Goal: Task Accomplishment & Management: Complete application form

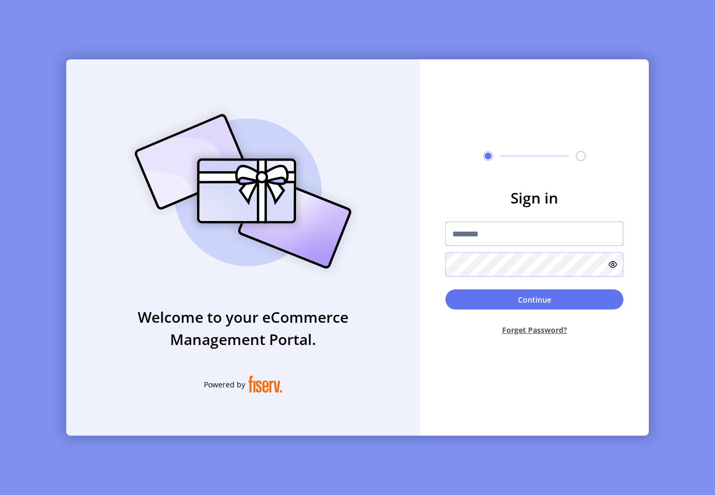
type input "**********"
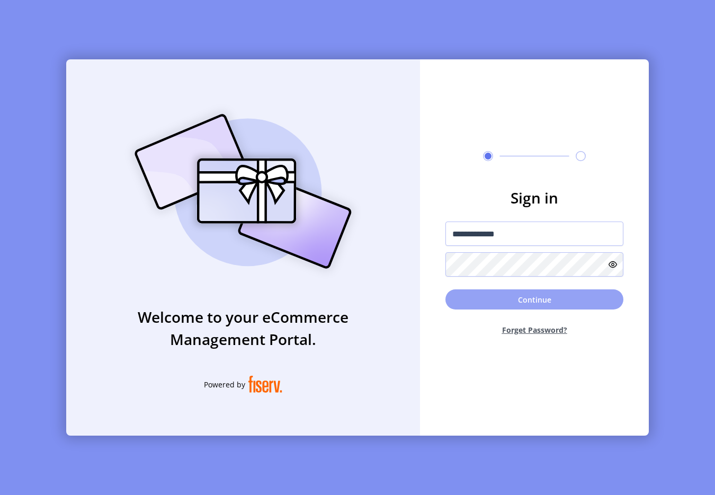
click at [508, 300] on button "Continue" at bounding box center [534, 299] width 178 height 20
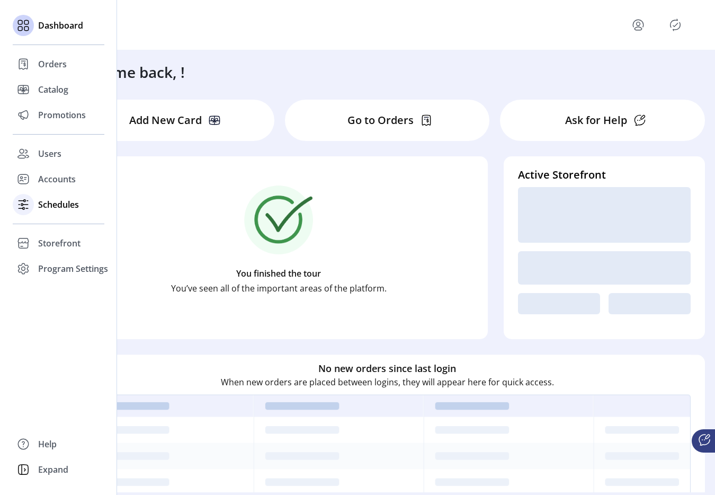
click at [49, 212] on div "Schedules" at bounding box center [59, 204] width 92 height 25
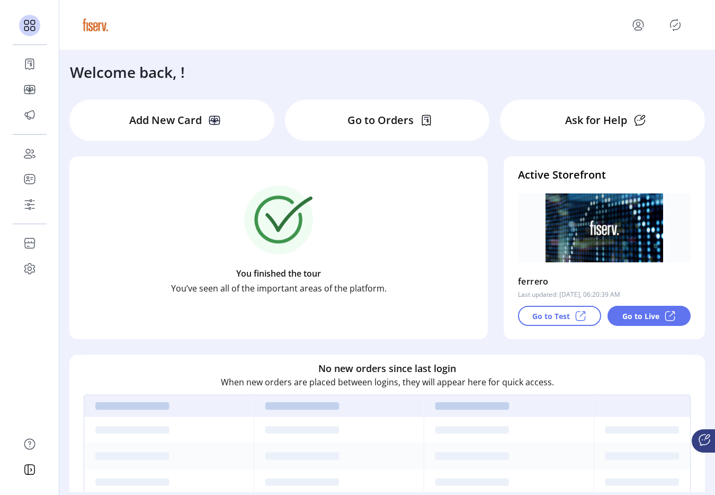
click at [673, 22] on icon "Publisher Panel" at bounding box center [675, 24] width 17 height 17
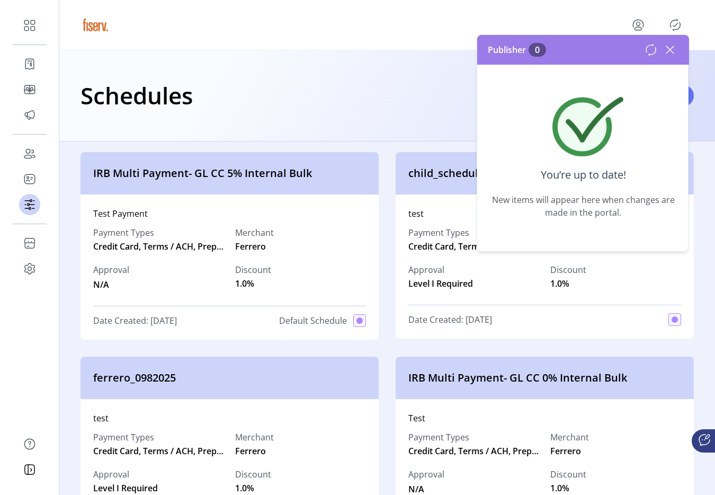
click at [670, 51] on icon at bounding box center [670, 49] width 17 height 17
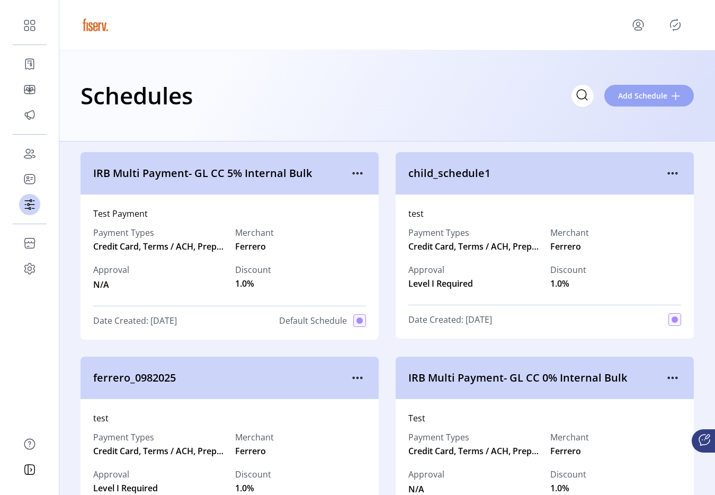
click at [660, 94] on span "Add Schedule" at bounding box center [642, 95] width 49 height 11
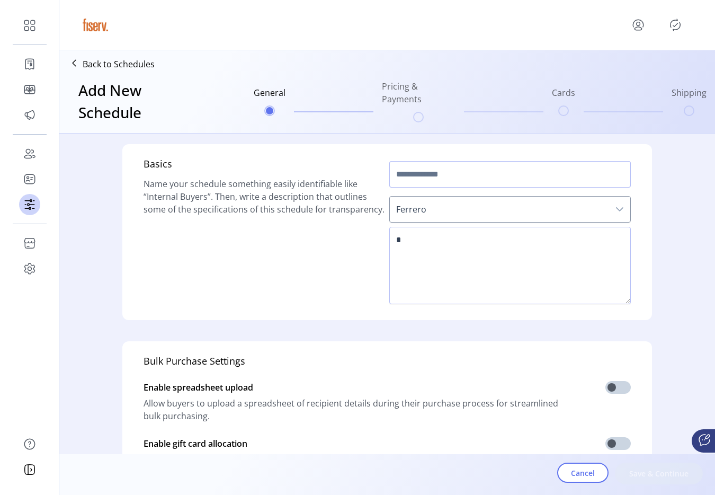
click at [457, 169] on input "text" at bounding box center [510, 174] width 242 height 26
type input "**********"
click at [427, 210] on span "Ferrero" at bounding box center [499, 209] width 219 height 25
click at [425, 224] on div "Ferrero" at bounding box center [510, 209] width 242 height 35
click at [423, 243] on textarea at bounding box center [510, 265] width 242 height 77
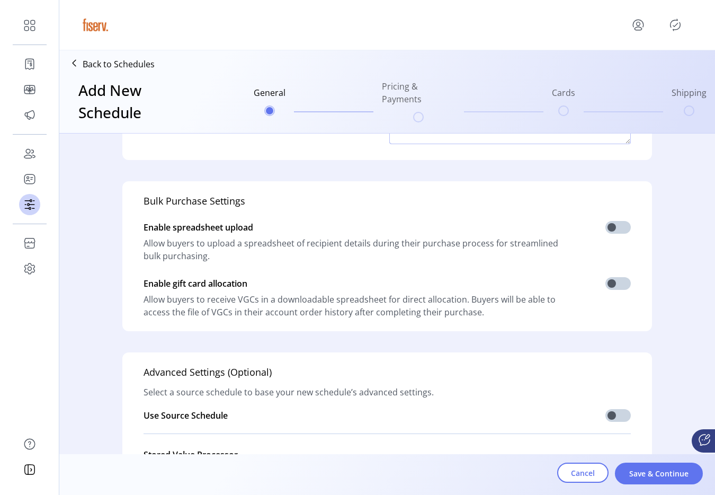
scroll to position [160, 0]
type textarea "****"
click at [611, 224] on span at bounding box center [617, 226] width 25 height 13
click at [612, 285] on span at bounding box center [617, 282] width 25 height 13
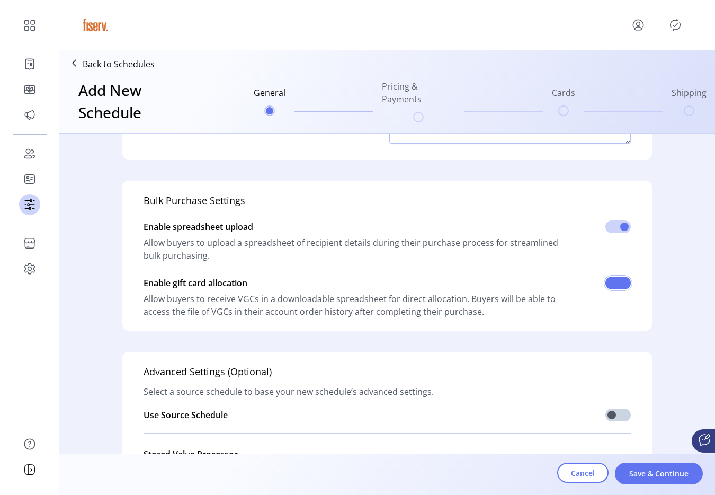
scroll to position [261, 0]
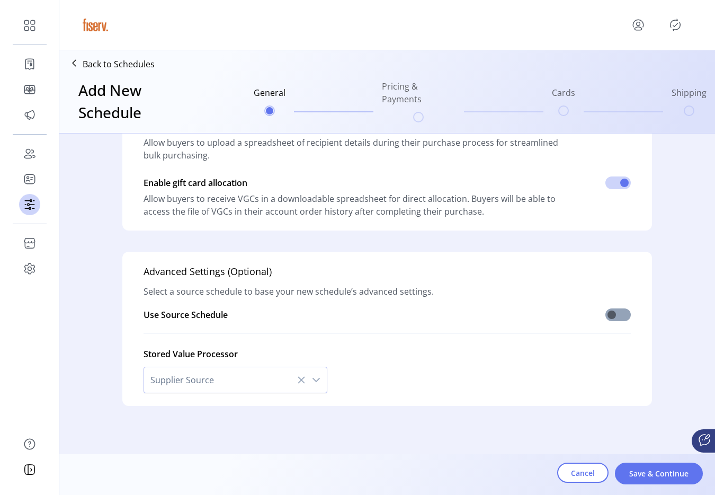
click at [611, 312] on span at bounding box center [617, 314] width 25 height 13
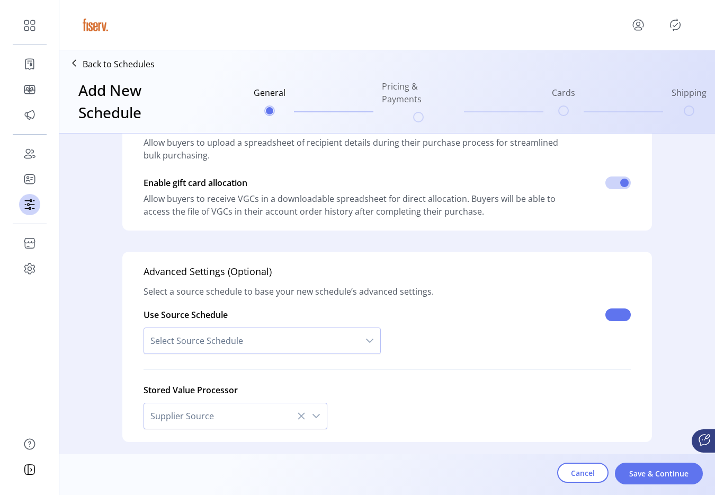
click at [611, 317] on span at bounding box center [617, 314] width 25 height 13
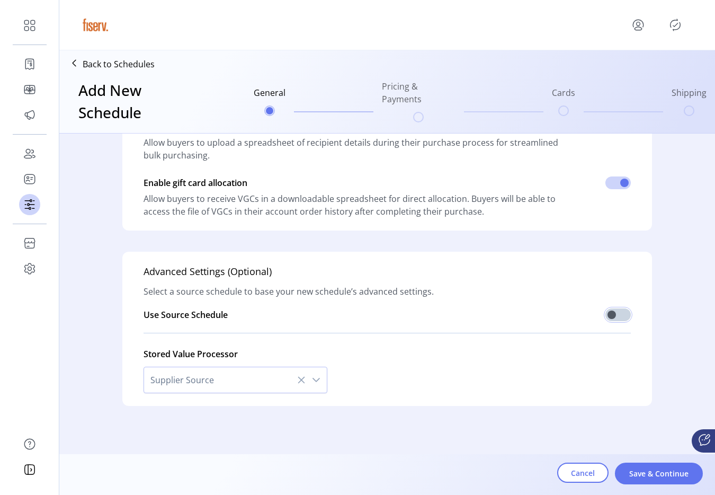
click at [667, 461] on div "Cancel Save & Continue" at bounding box center [416, 474] width 715 height 41
click at [662, 485] on div "Cancel Save & Continue" at bounding box center [417, 477] width 678 height 30
click at [657, 475] on span "Save & Continue" at bounding box center [659, 473] width 60 height 11
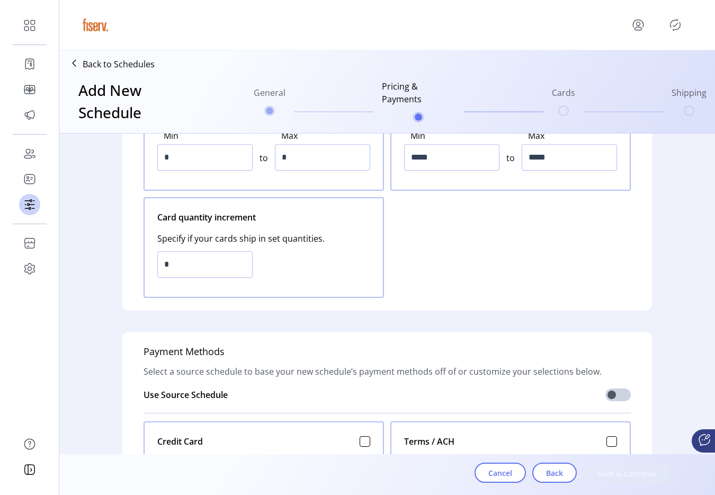
scroll to position [0, 0]
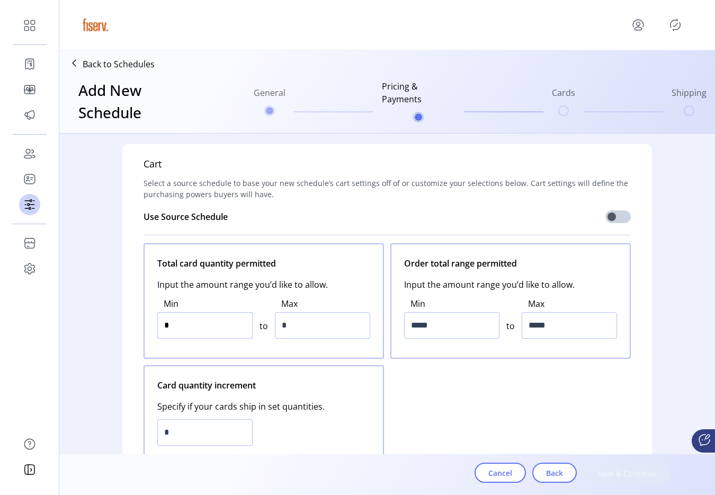
click at [214, 322] on input "*" at bounding box center [204, 325] width 95 height 26
type input "*"
click at [231, 325] on input "*" at bounding box center [204, 325] width 95 height 26
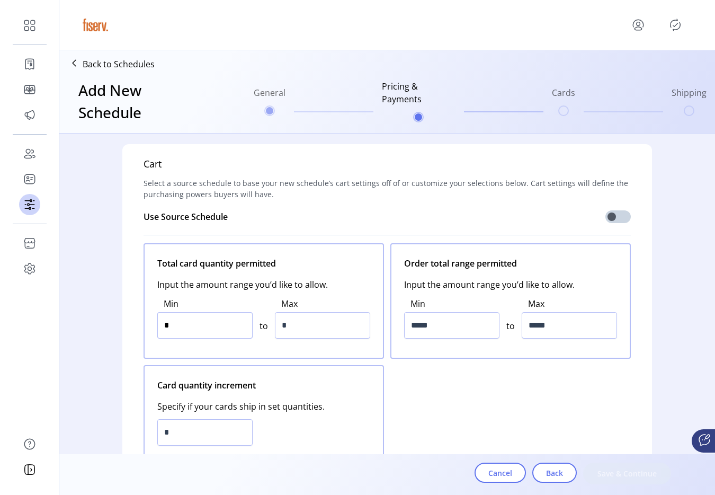
type input "*"
click at [305, 319] on input "*" at bounding box center [322, 325] width 95 height 26
type input "*****"
click at [411, 320] on input "*****" at bounding box center [451, 325] width 95 height 26
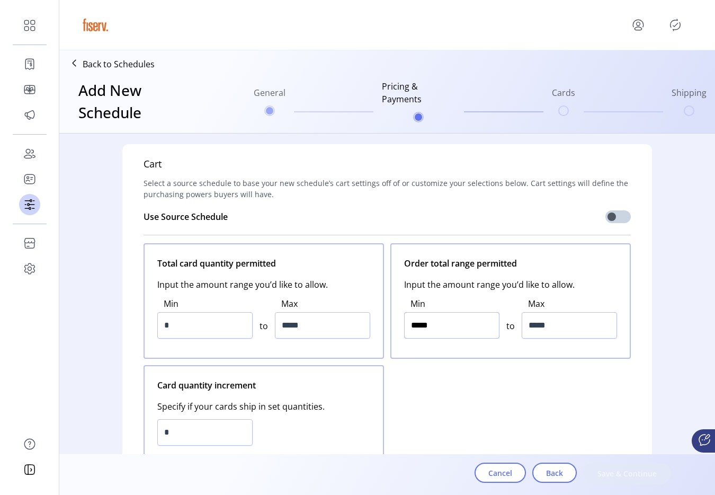
type input "*****"
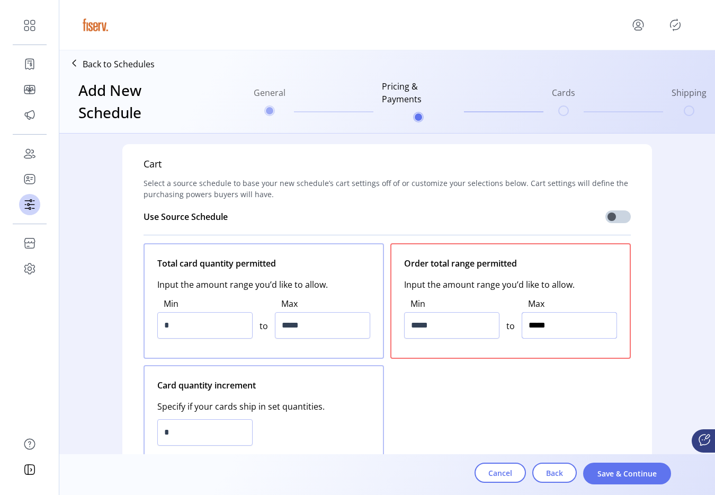
click at [541, 312] on input "*****" at bounding box center [569, 325] width 95 height 26
click at [541, 312] on input "******" at bounding box center [569, 325] width 95 height 26
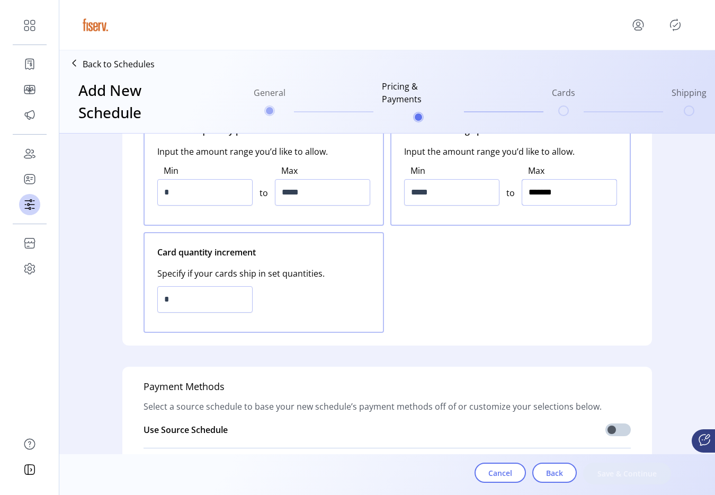
type input "*********"
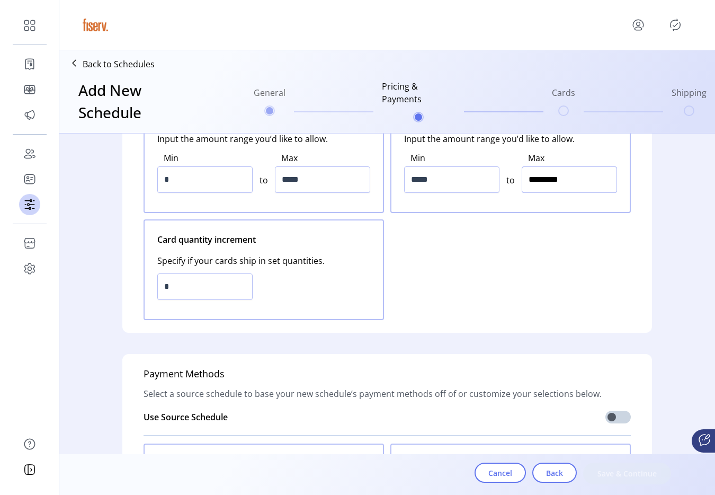
scroll to position [159, 0]
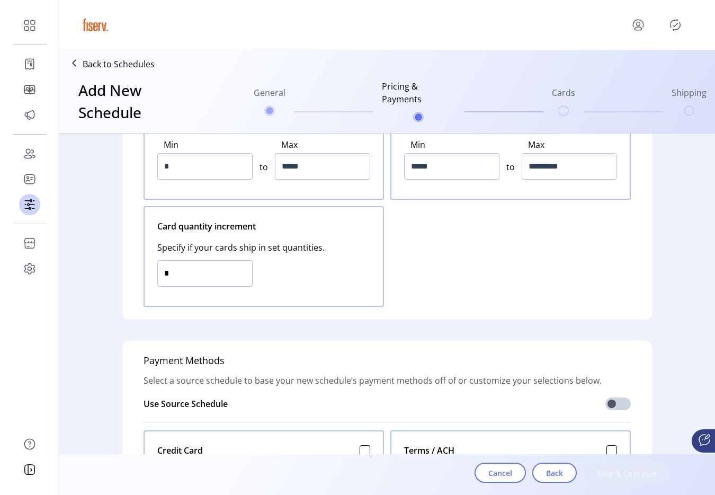
click at [209, 281] on input "*" at bounding box center [204, 273] width 95 height 26
type input "*"
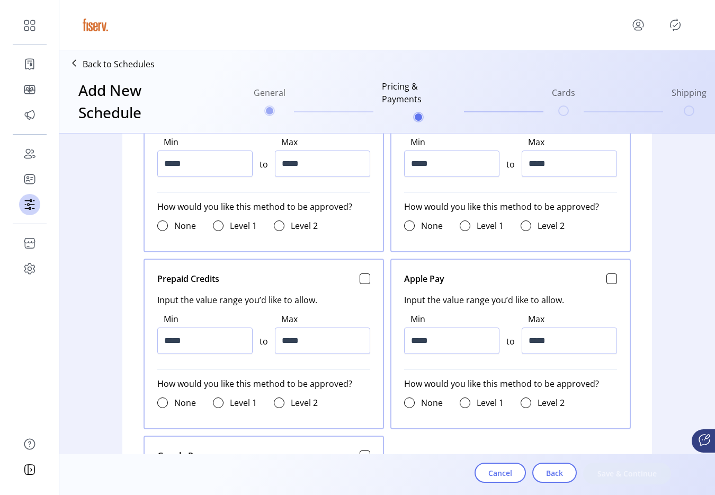
scroll to position [507, 0]
click at [192, 166] on input "*****" at bounding box center [204, 163] width 95 height 26
type input "*****"
click at [295, 166] on input "*****" at bounding box center [322, 163] width 95 height 26
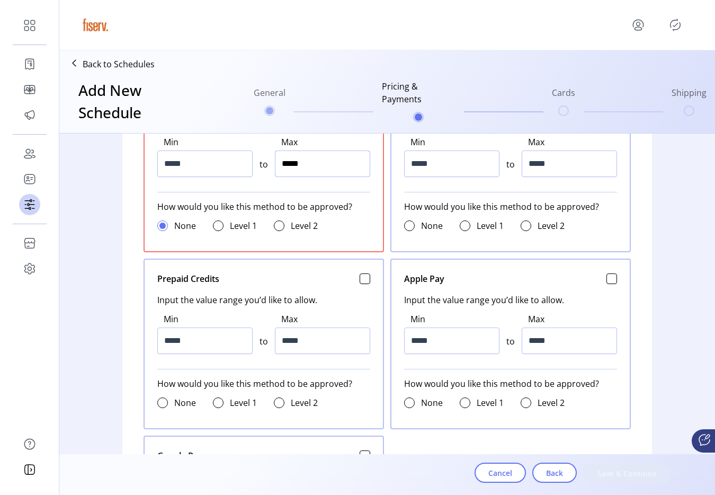
click at [295, 166] on input "*****" at bounding box center [322, 163] width 95 height 26
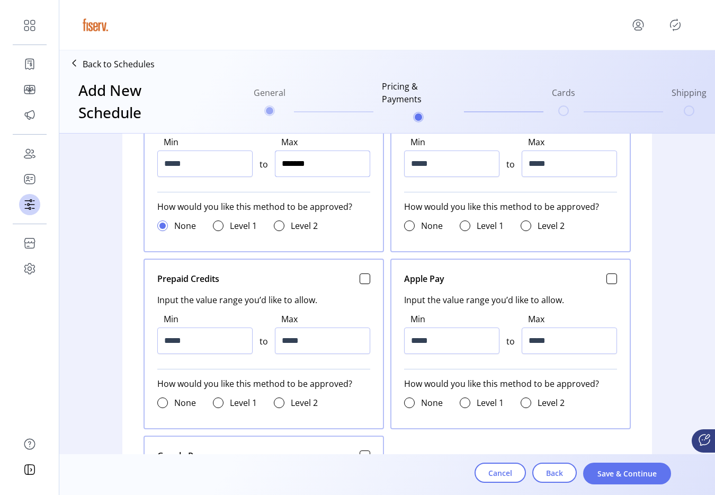
type input "*********"
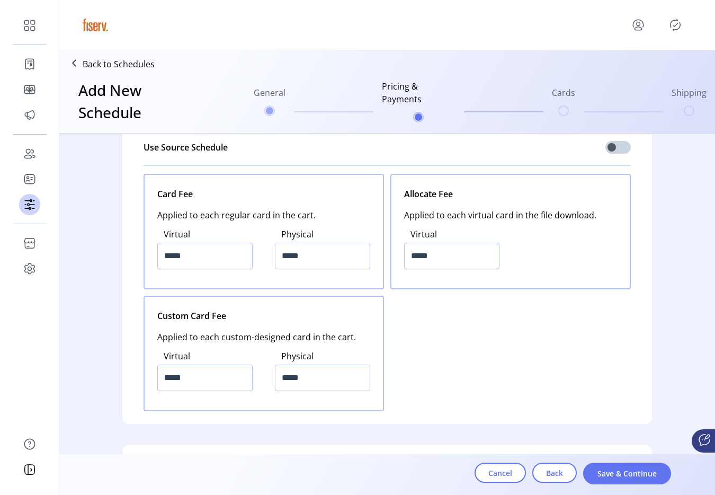
scroll to position [1414, 0]
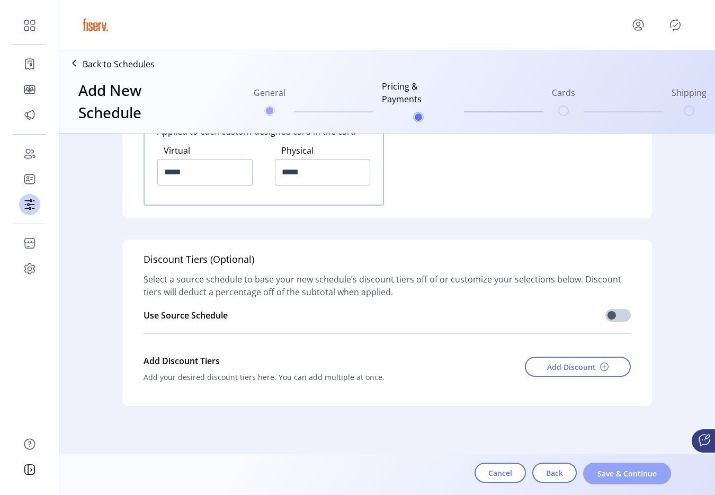
click at [632, 475] on span "Save & Continue" at bounding box center [627, 473] width 60 height 11
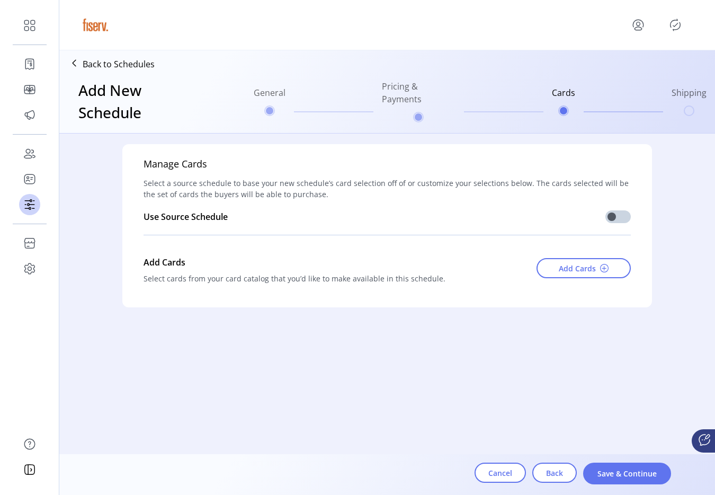
scroll to position [0, 0]
click at [611, 479] on button "Save & Continue" at bounding box center [627, 473] width 88 height 22
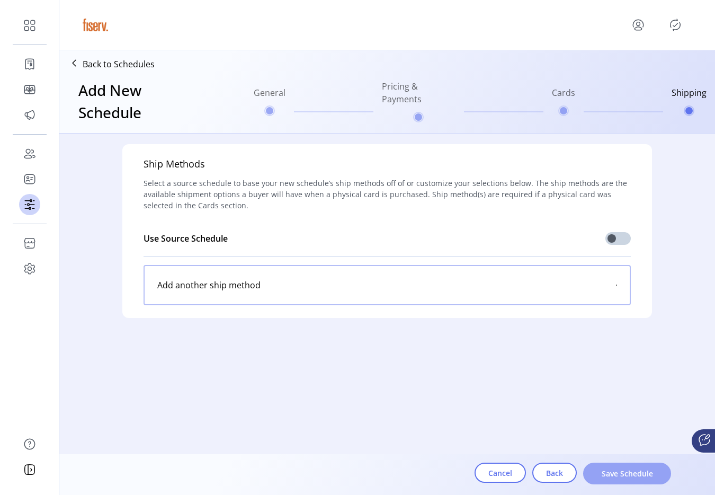
click at [608, 469] on span "Save Schedule" at bounding box center [627, 473] width 60 height 11
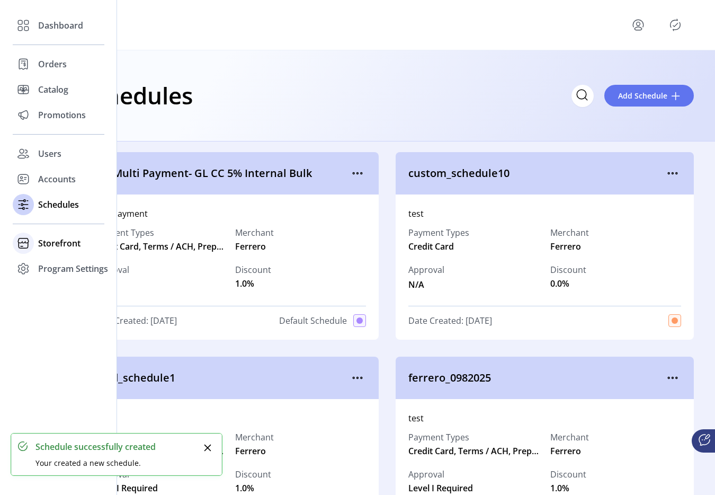
click at [53, 245] on span "Storefront" at bounding box center [59, 243] width 42 height 13
click at [59, 261] on span "Configuration" at bounding box center [66, 264] width 56 height 13
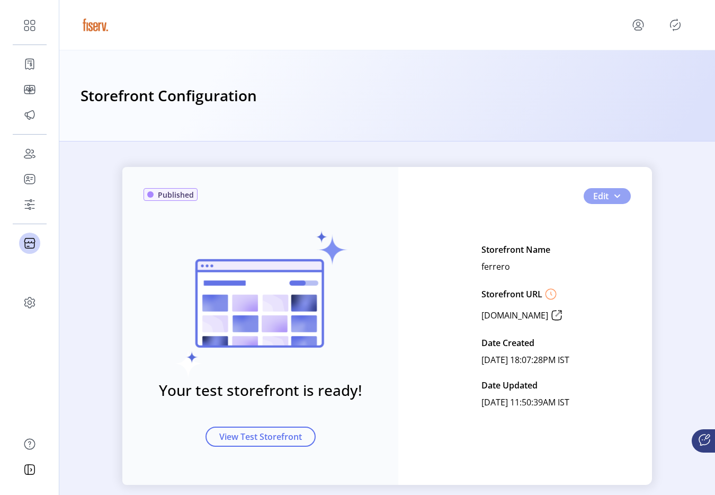
click at [613, 192] on span "button" at bounding box center [617, 196] width 8 height 8
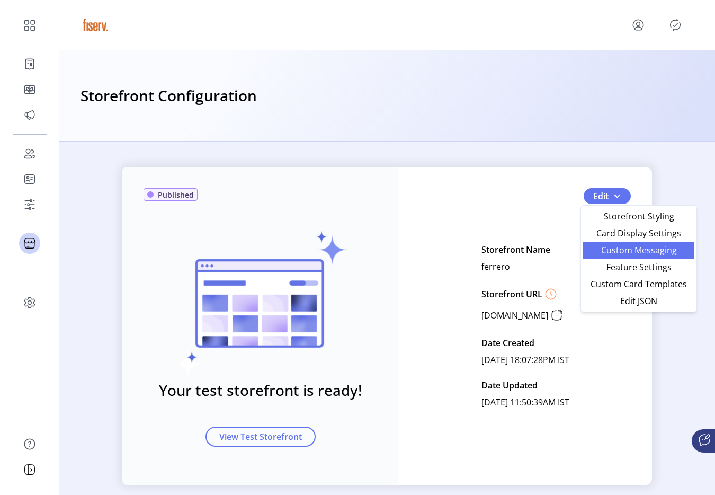
click at [612, 254] on span "Custom Messaging" at bounding box center [639, 250] width 99 height 8
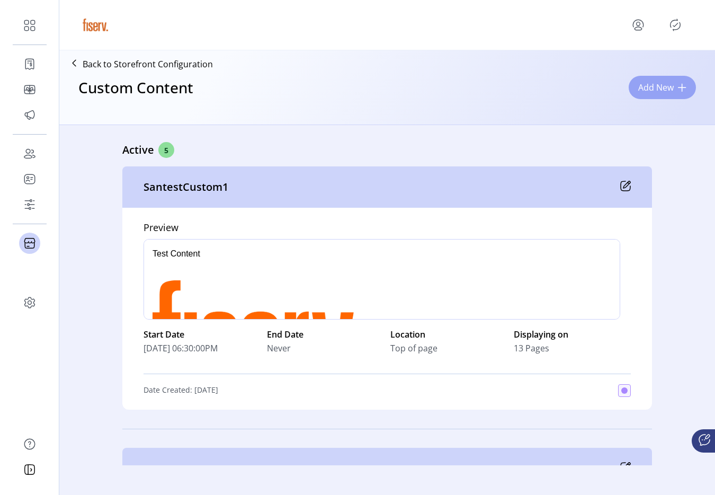
click at [651, 85] on span "Add New" at bounding box center [655, 87] width 35 height 13
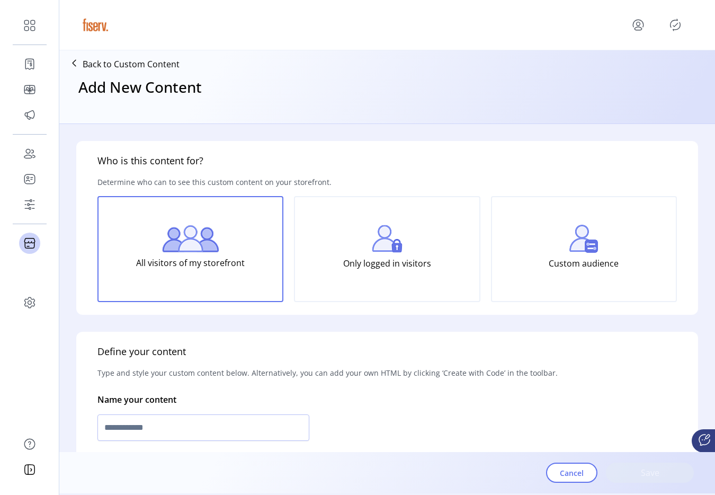
click at [569, 244] on img at bounding box center [583, 239] width 29 height 28
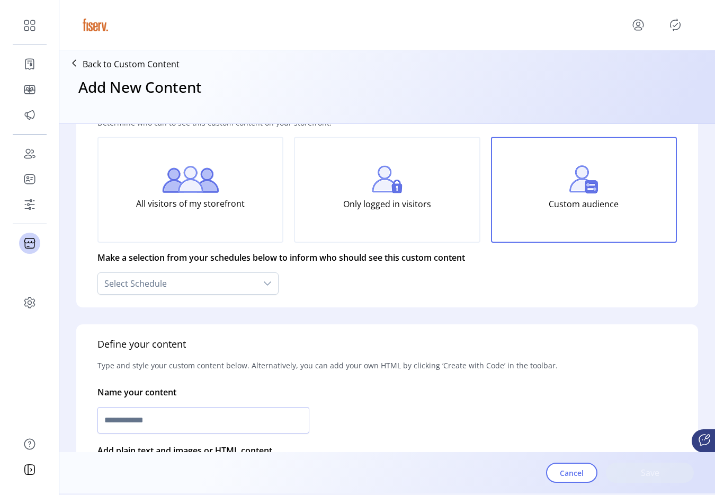
scroll to position [99, 0]
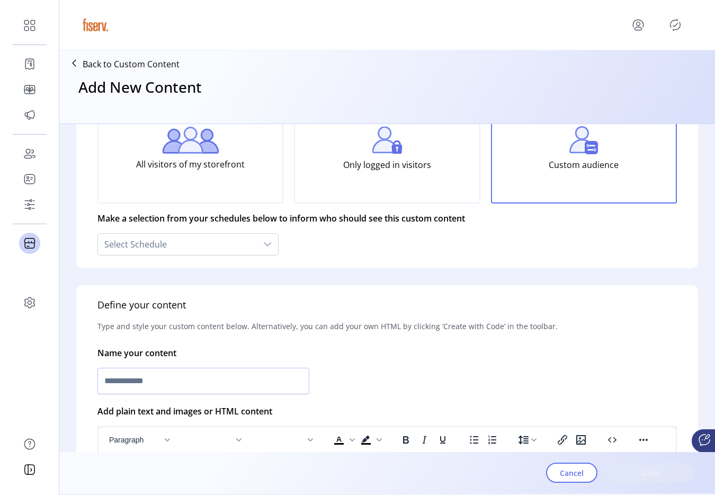
click at [256, 226] on p "Make a selection from your schedules below to inform who should see this custom…" at bounding box center [281, 218] width 368 height 30
click at [242, 241] on div "Select Schedule" at bounding box center [177, 244] width 159 height 21
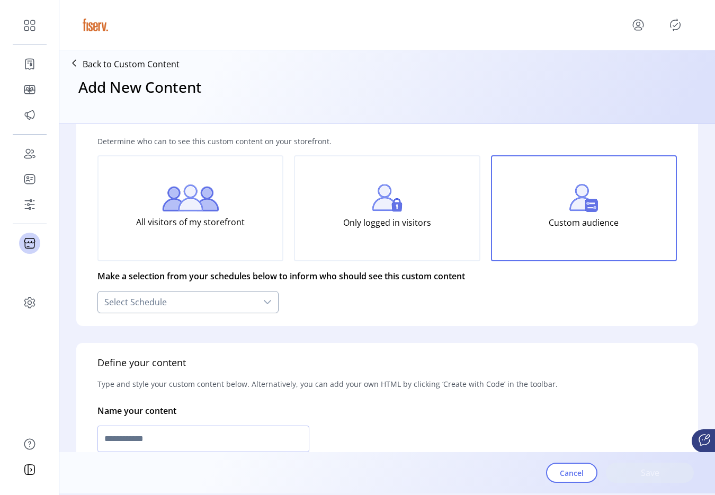
scroll to position [0, 0]
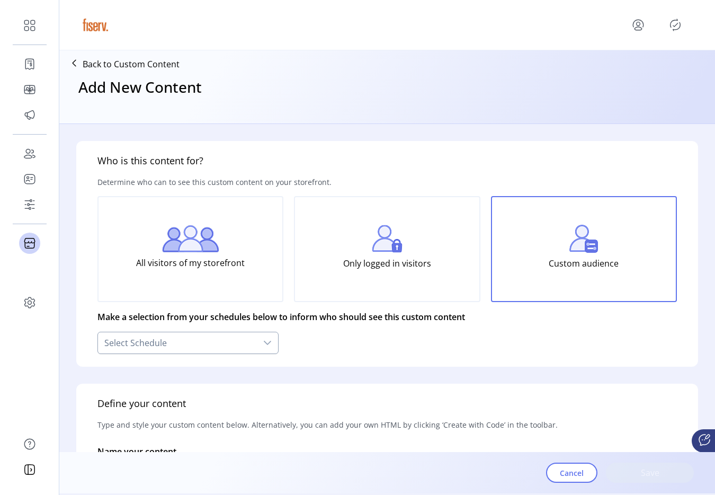
drag, startPoint x: 216, startPoint y: 312, endPoint x: 211, endPoint y: 323, distance: 11.1
click at [216, 312] on p "Make a selection from your schedules below to inform who should see this custom…" at bounding box center [281, 317] width 368 height 30
click at [199, 332] on div "Select Schedule" at bounding box center [177, 342] width 159 height 21
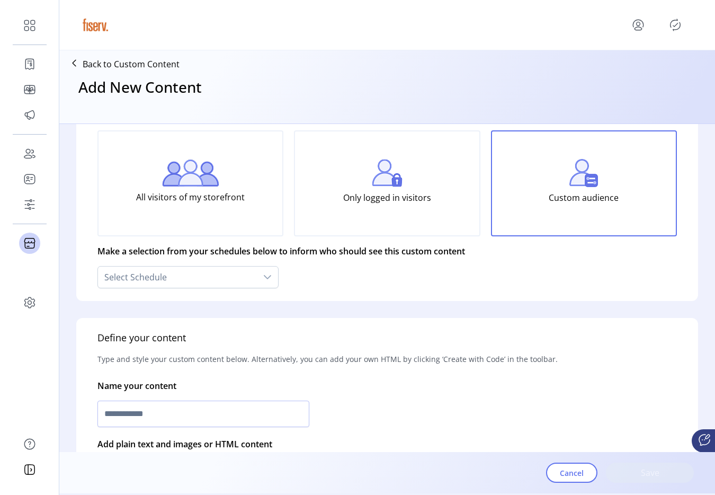
scroll to position [68, 0]
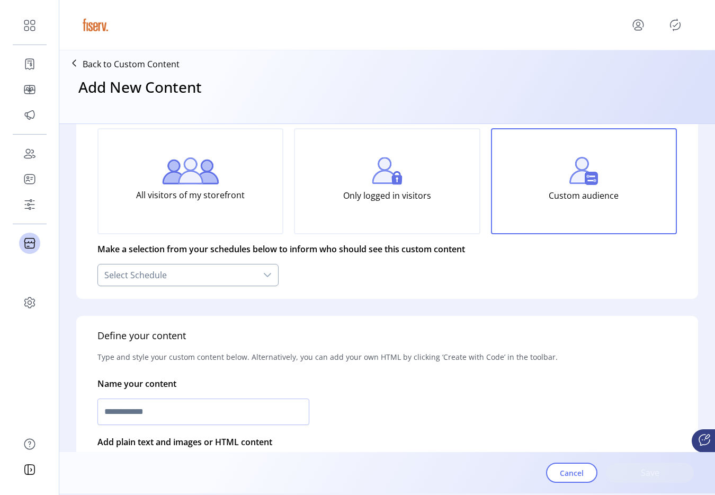
click at [209, 271] on div "Select Schedule" at bounding box center [177, 274] width 159 height 21
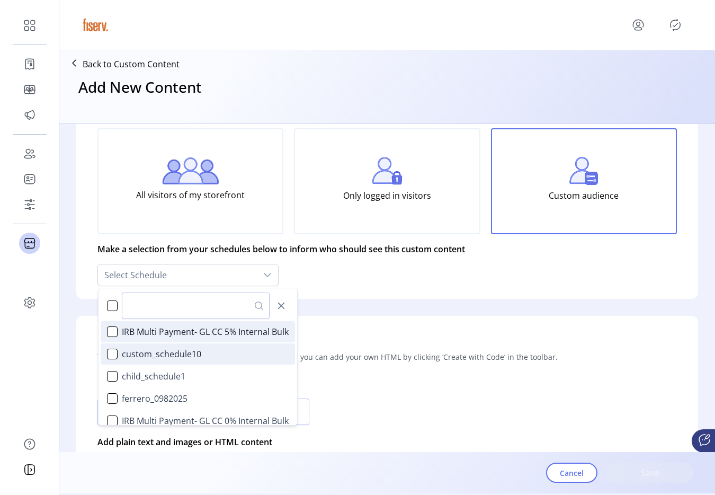
click at [185, 360] on span "custom_schedule10" at bounding box center [161, 353] width 79 height 13
click at [388, 320] on div "Define your content Type and style your custom content below. Alternatively, yo…" at bounding box center [387, 498] width 622 height 365
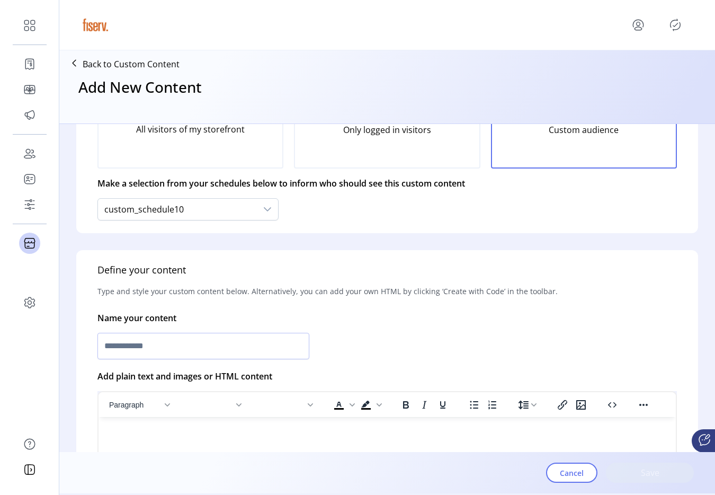
scroll to position [137, 0]
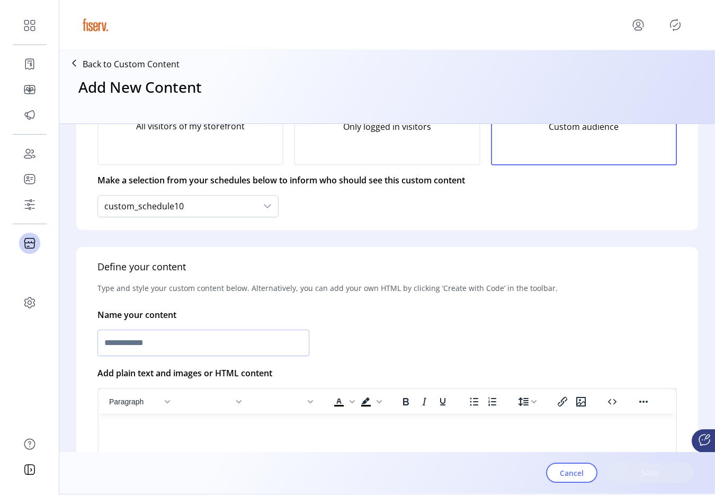
click at [229, 359] on p "Add plain text and images or HTML content" at bounding box center [184, 373] width 175 height 30
click at [229, 350] on input "text" at bounding box center [203, 342] width 212 height 26
click at [110, 345] on input "**********" at bounding box center [203, 342] width 212 height 26
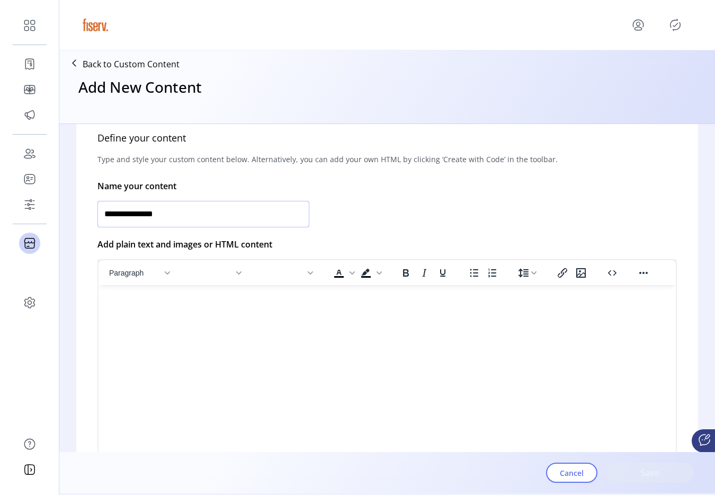
scroll to position [268, 0]
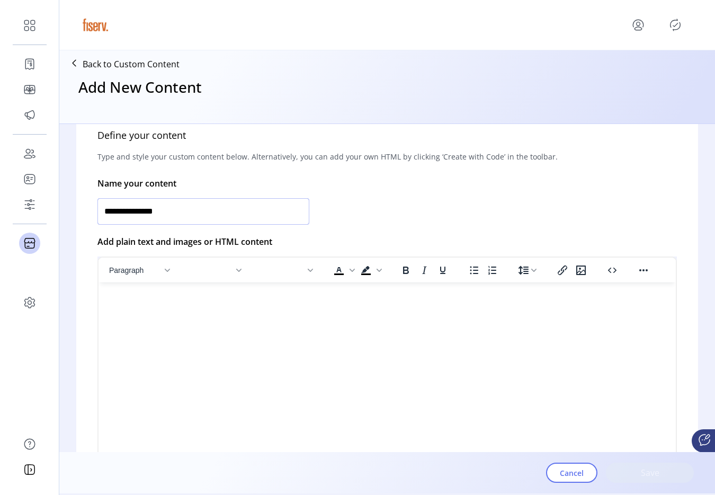
type input "**********"
click at [185, 291] on html at bounding box center [387, 286] width 577 height 8
click at [263, 291] on html at bounding box center [387, 286] width 577 height 8
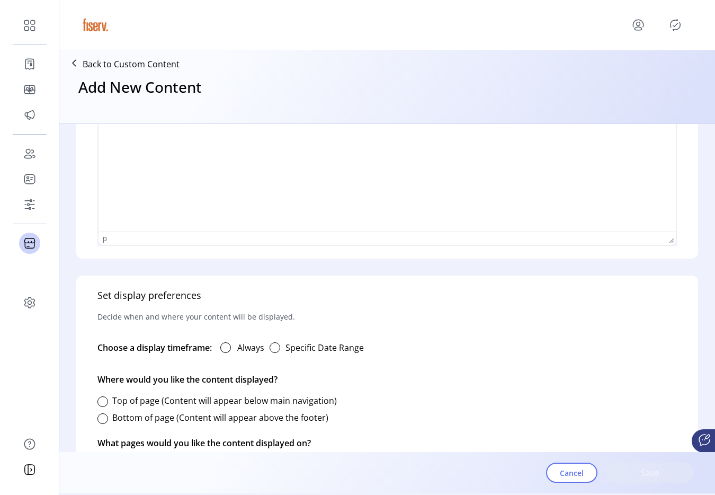
scroll to position [560, 0]
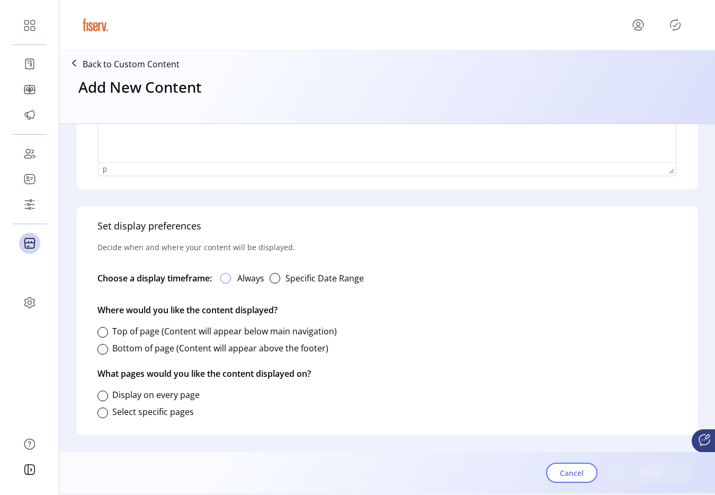
click at [228, 279] on div at bounding box center [225, 278] width 11 height 11
click at [106, 334] on div at bounding box center [102, 332] width 11 height 11
click at [104, 396] on div at bounding box center [102, 395] width 11 height 11
click at [635, 486] on div "Cancel Save" at bounding box center [620, 472] width 148 height 37
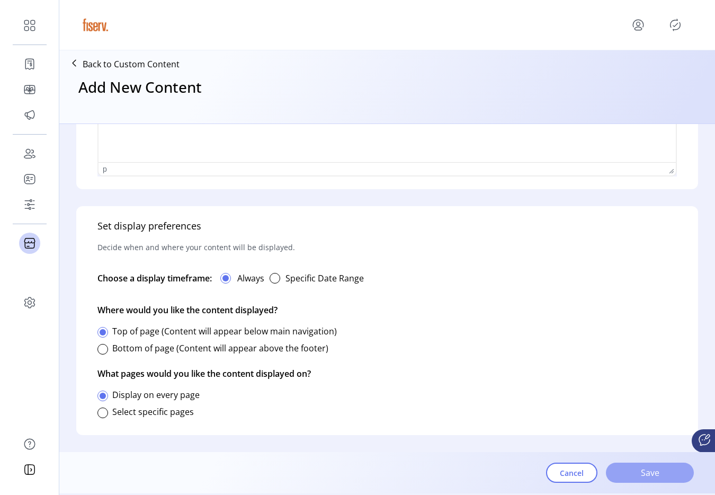
click at [629, 479] on button "Save" at bounding box center [650, 472] width 88 height 20
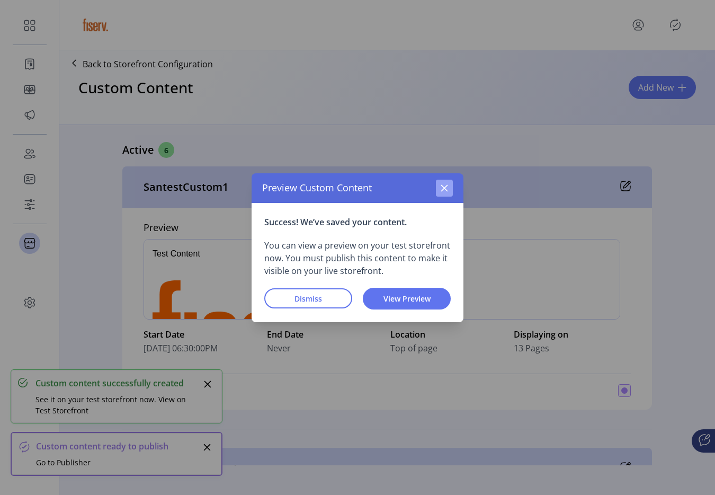
click at [450, 187] on button "button" at bounding box center [444, 188] width 17 height 17
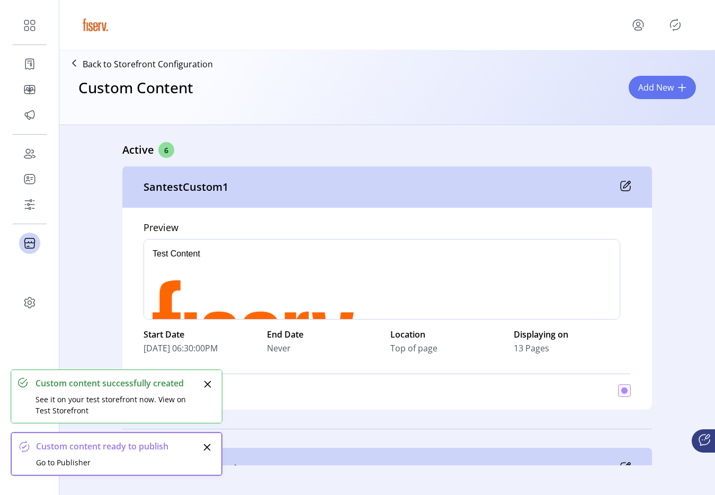
click at [668, 29] on icon "Publisher Panel" at bounding box center [675, 24] width 17 height 17
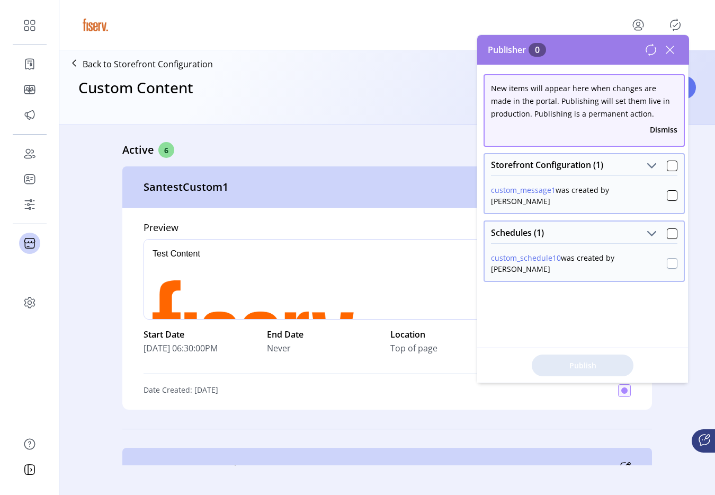
click at [667, 258] on div at bounding box center [672, 263] width 11 height 11
click at [669, 261] on icon at bounding box center [672, 263] width 7 height 5
click at [663, 195] on div "custom_message1 was created by ferrero_admin" at bounding box center [584, 194] width 199 height 38
click at [667, 195] on div at bounding box center [672, 195] width 11 height 11
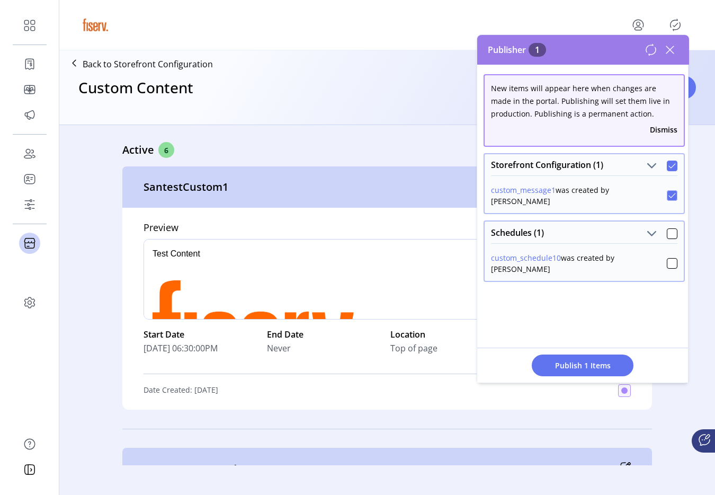
click at [669, 190] on div at bounding box center [672, 195] width 11 height 11
click at [668, 48] on icon at bounding box center [670, 49] width 17 height 17
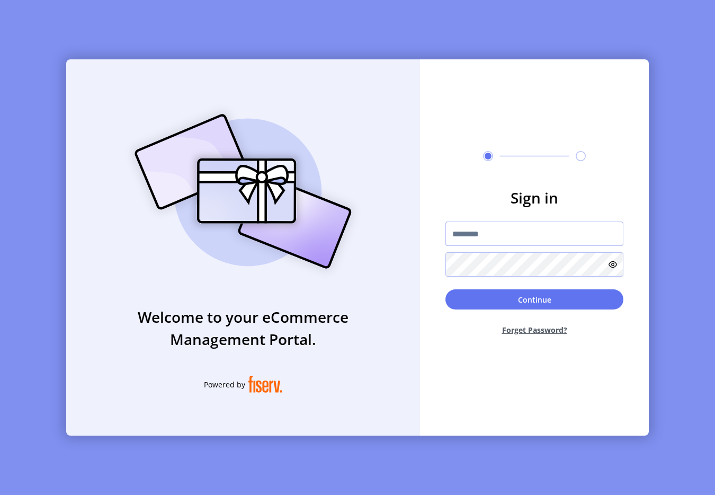
click at [509, 232] on input "text" at bounding box center [534, 233] width 178 height 24
type input "**********"
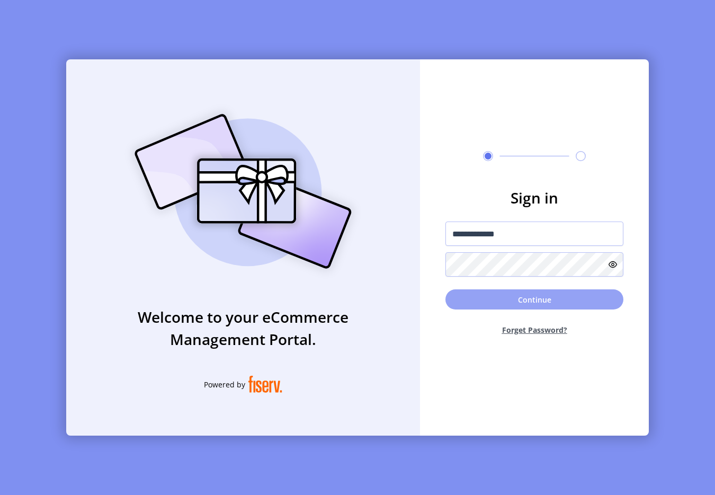
click at [484, 308] on button "Continue" at bounding box center [534, 299] width 178 height 20
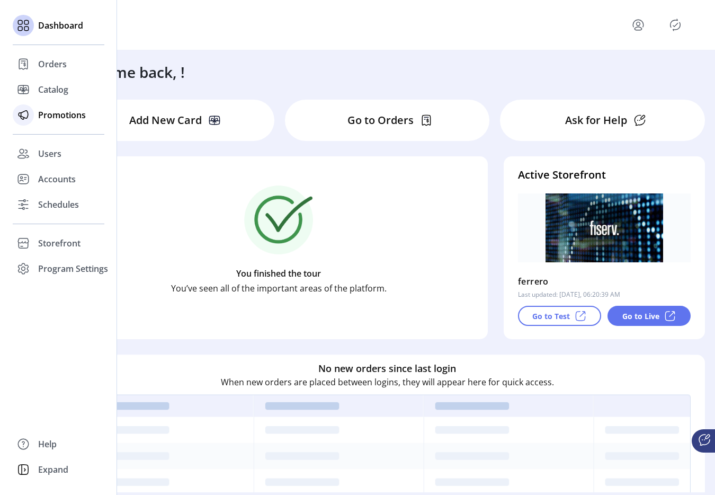
click at [36, 119] on div "Promotions" at bounding box center [59, 114] width 92 height 25
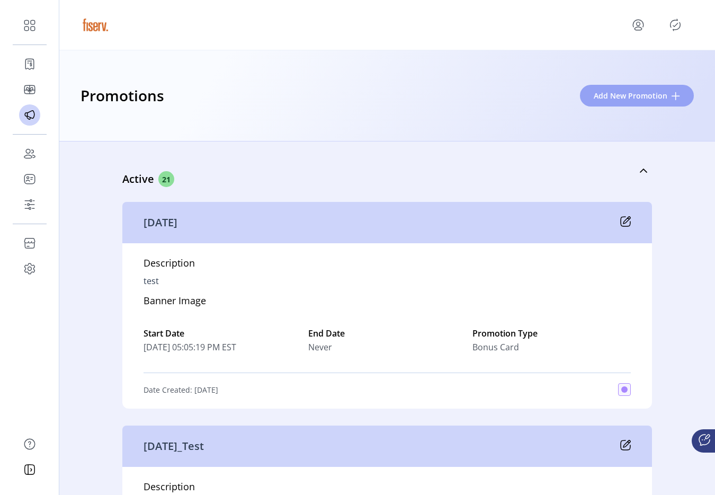
click at [598, 102] on button "Add New Promotion" at bounding box center [637, 96] width 114 height 22
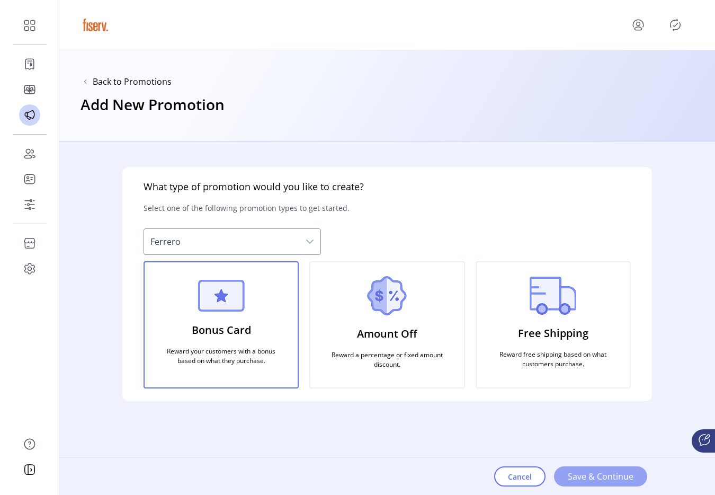
click at [579, 468] on button "Save & Continue" at bounding box center [600, 476] width 93 height 20
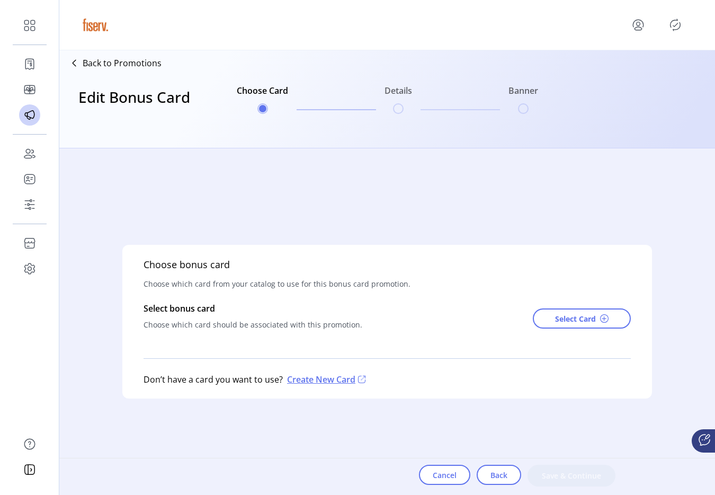
click at [326, 378] on p "Create New Card" at bounding box center [325, 379] width 85 height 13
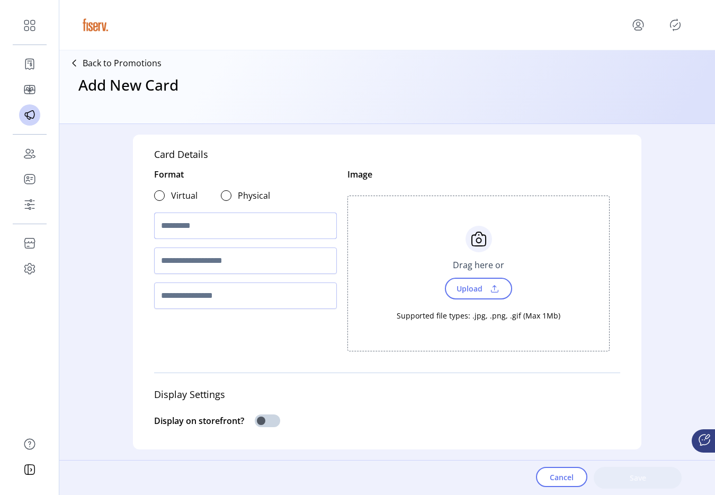
click at [238, 227] on input "text" at bounding box center [245, 225] width 183 height 26
type input "**********"
click at [676, 29] on icon "Publisher Panel" at bounding box center [675, 24] width 17 height 17
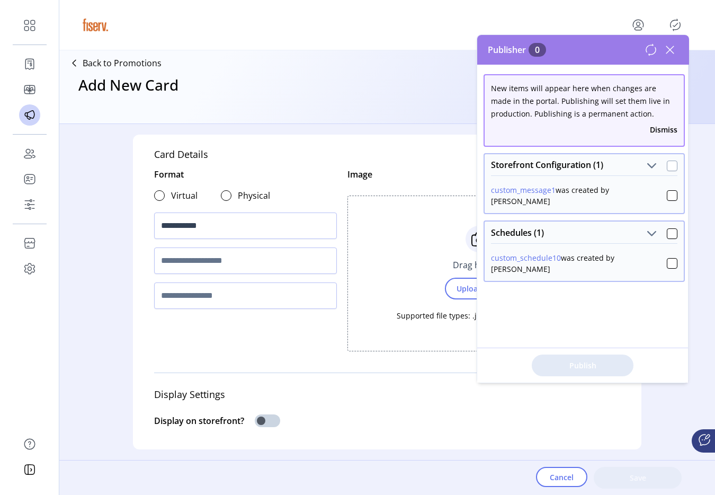
click at [667, 168] on div at bounding box center [672, 165] width 11 height 11
click at [667, 228] on div at bounding box center [672, 233] width 11 height 11
click at [587, 363] on span "Publish 2 Items" at bounding box center [583, 365] width 74 height 11
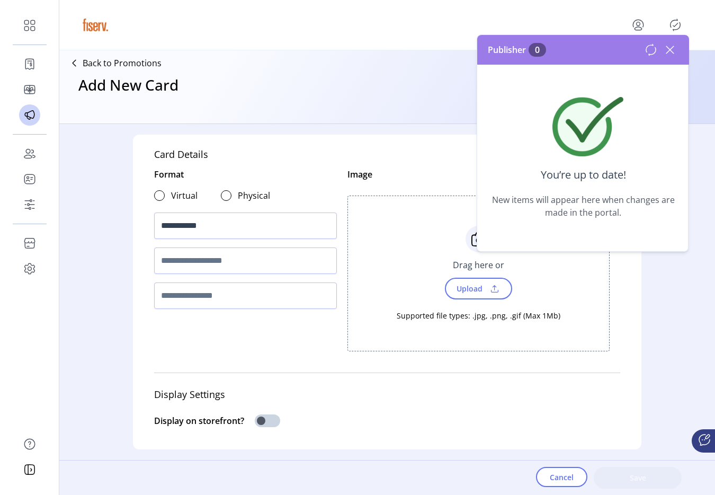
click at [670, 49] on icon at bounding box center [669, 49] width 7 height 7
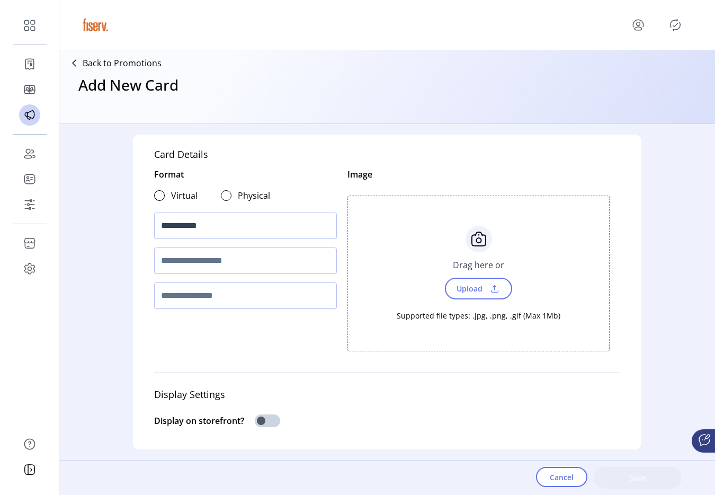
click at [115, 67] on p "Back to Promotions" at bounding box center [122, 63] width 79 height 13
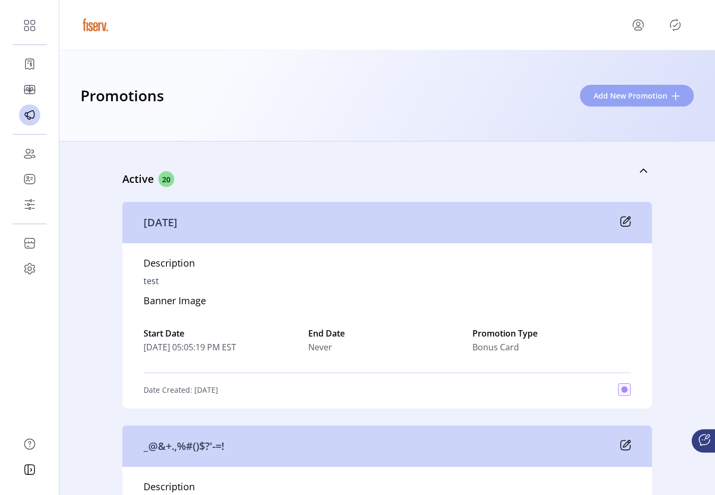
click at [655, 103] on button "Add New Promotion" at bounding box center [637, 96] width 114 height 22
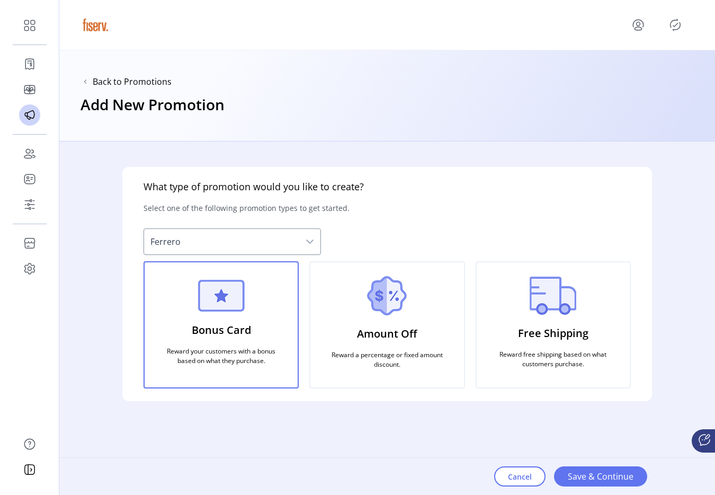
click at [331, 318] on div "Amount Off Reward a percentage or fixed amount discount." at bounding box center [386, 324] width 155 height 127
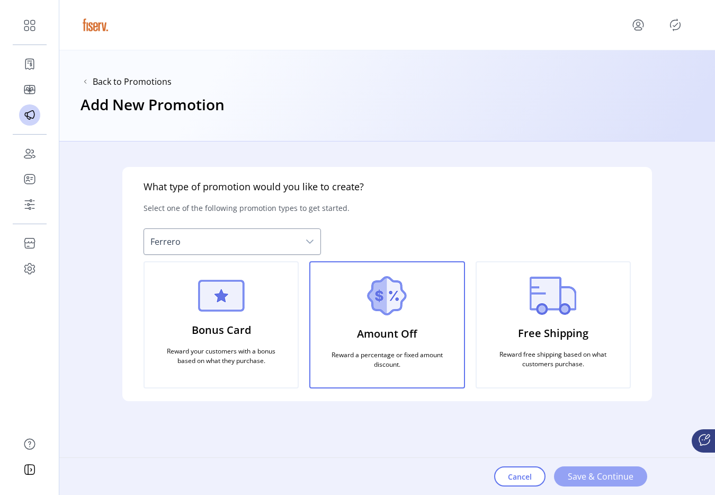
click at [601, 482] on span "Save & Continue" at bounding box center [601, 476] width 66 height 13
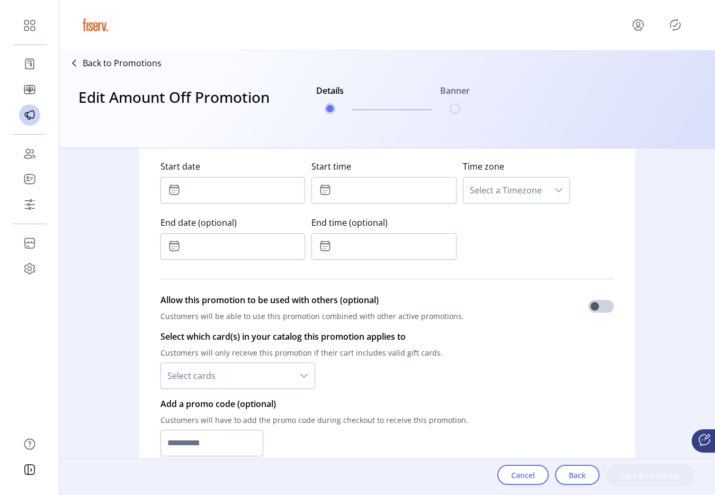
scroll to position [563, 0]
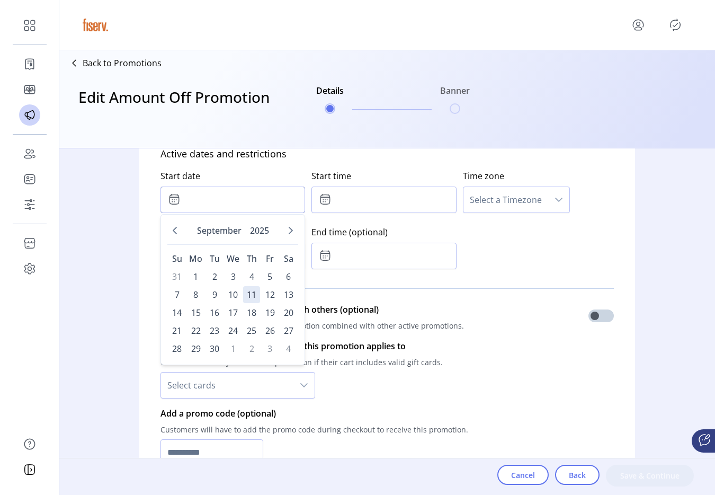
click at [222, 197] on input "text" at bounding box center [232, 199] width 145 height 26
click at [252, 275] on span "4" at bounding box center [251, 276] width 17 height 17
type input "**********"
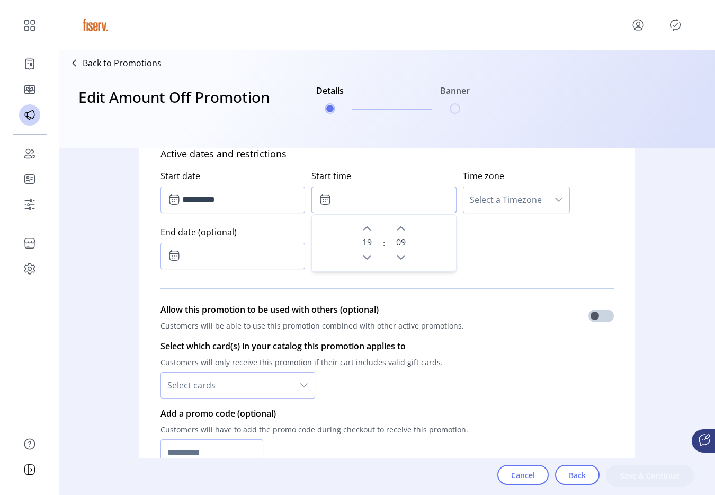
click at [355, 207] on input "text" at bounding box center [383, 199] width 145 height 26
click at [367, 255] on icon "Previous Hour" at bounding box center [366, 257] width 7 height 4
type input "*****"
click at [511, 201] on span "Select a Timezone" at bounding box center [505, 199] width 85 height 25
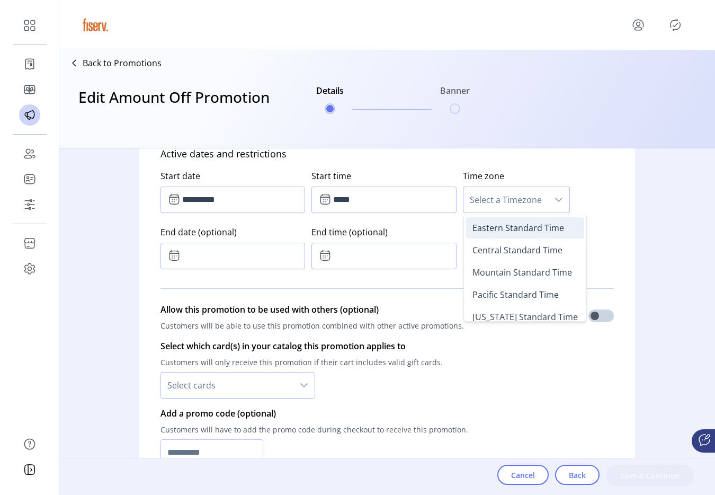
click at [484, 224] on span "Eastern Standard Time" at bounding box center [518, 228] width 92 height 12
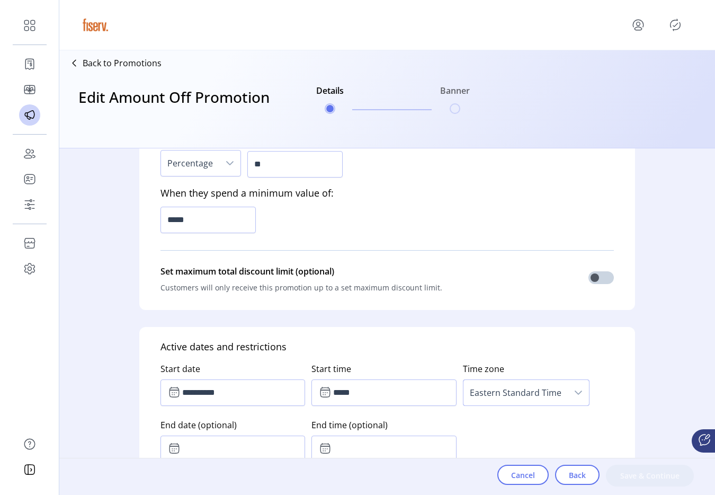
scroll to position [270, 0]
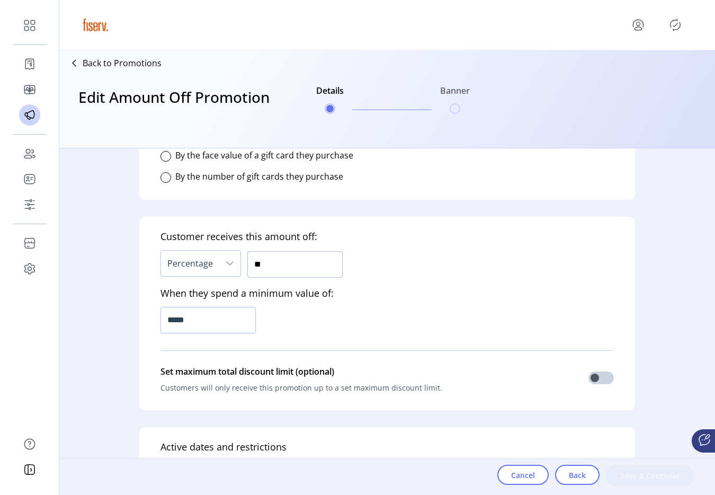
click at [295, 264] on input "**" at bounding box center [294, 264] width 95 height 26
type input "**"
click at [202, 332] on input "*****" at bounding box center [207, 320] width 95 height 26
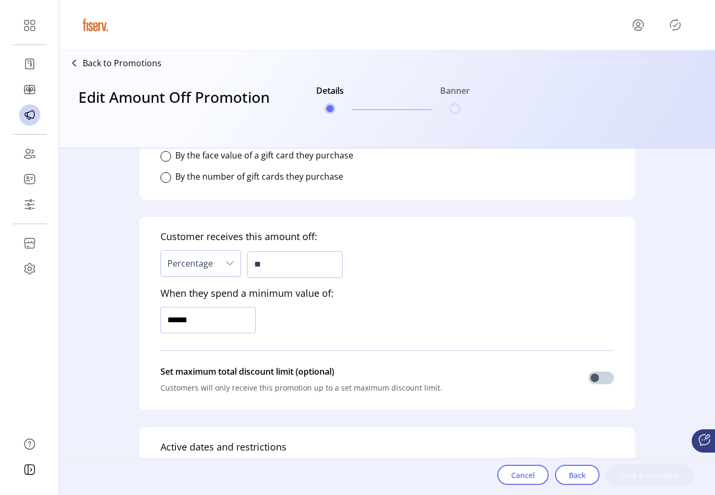
type input "*******"
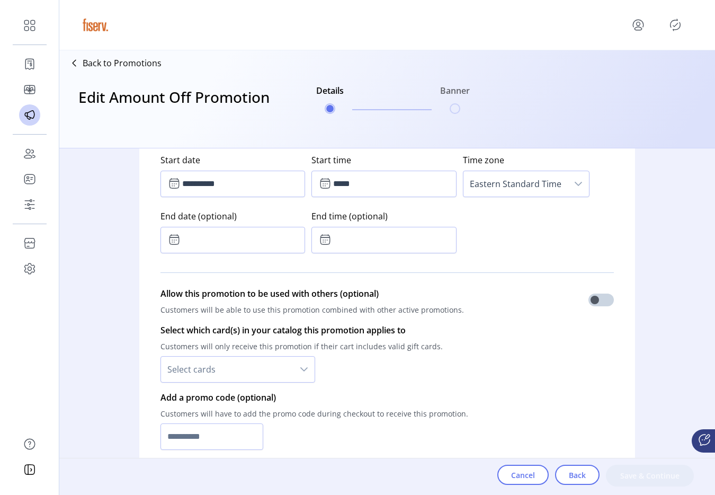
scroll to position [639, 0]
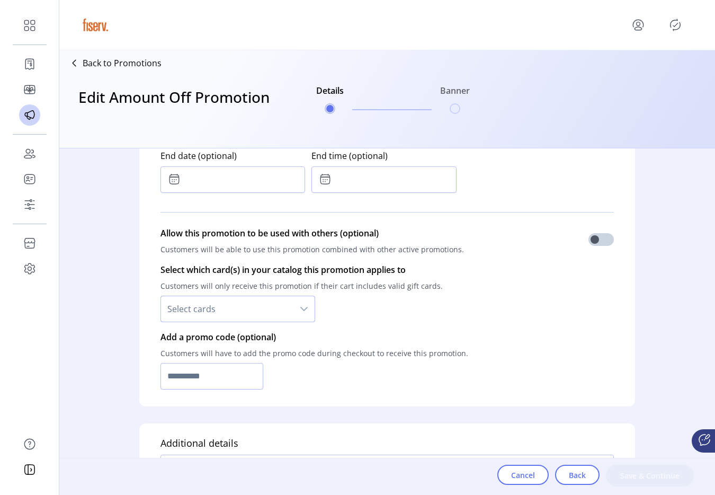
click at [229, 317] on span "Select cards" at bounding box center [227, 308] width 132 height 25
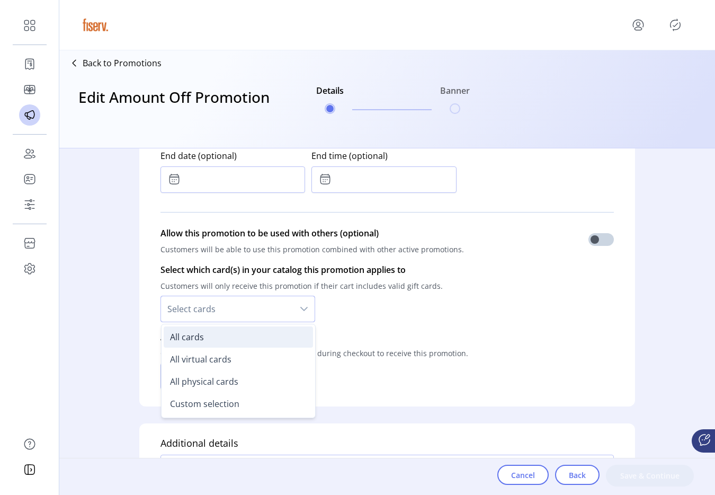
click at [222, 337] on li "All cards" at bounding box center [238, 336] width 149 height 21
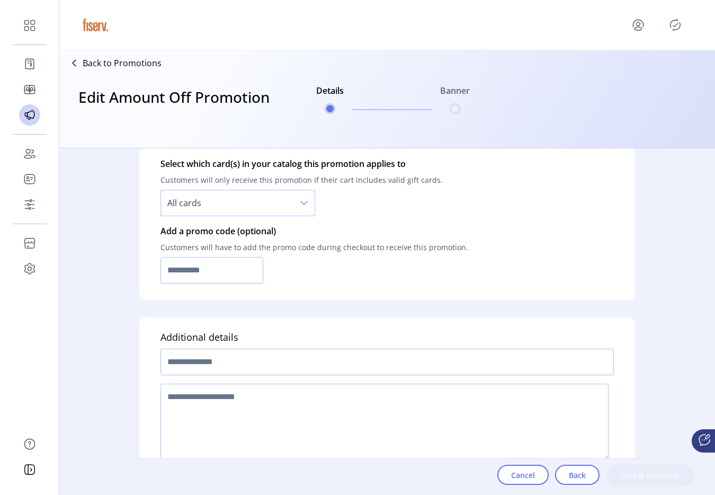
scroll to position [766, 0]
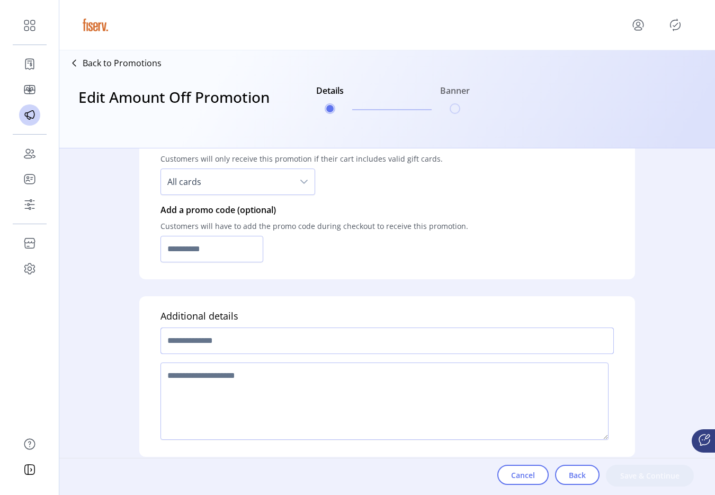
click at [222, 337] on input "text" at bounding box center [386, 340] width 453 height 26
type input "****"
click at [217, 406] on textarea at bounding box center [384, 400] width 448 height 77
type textarea "***"
click at [635, 476] on span "Save & Continue" at bounding box center [650, 475] width 60 height 11
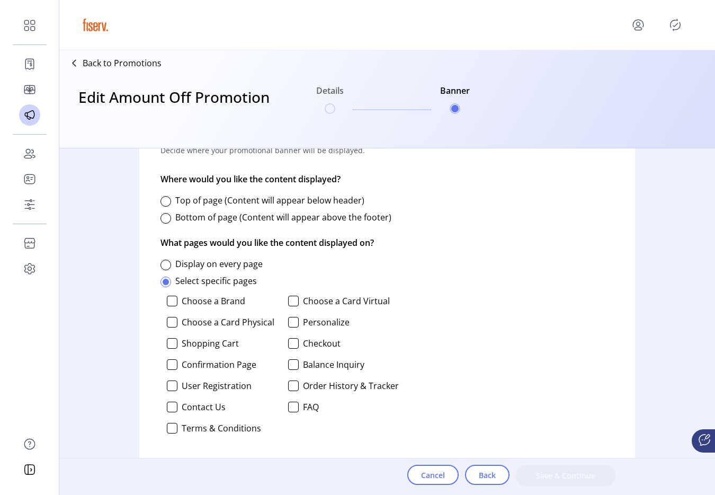
scroll to position [479, 0]
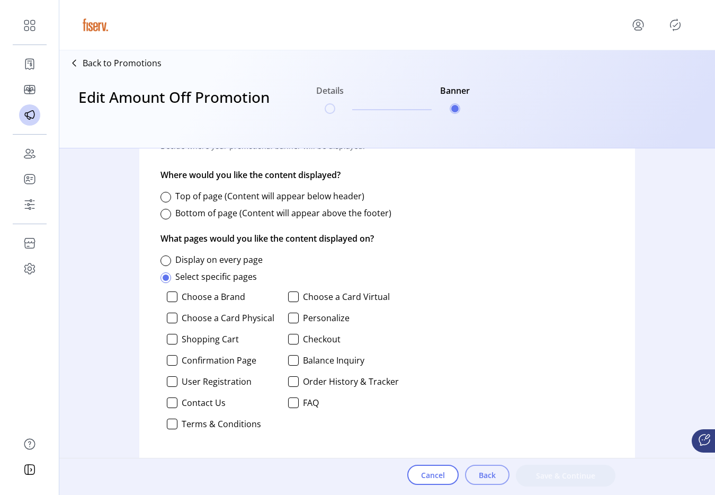
click at [489, 475] on span "Back" at bounding box center [487, 474] width 17 height 11
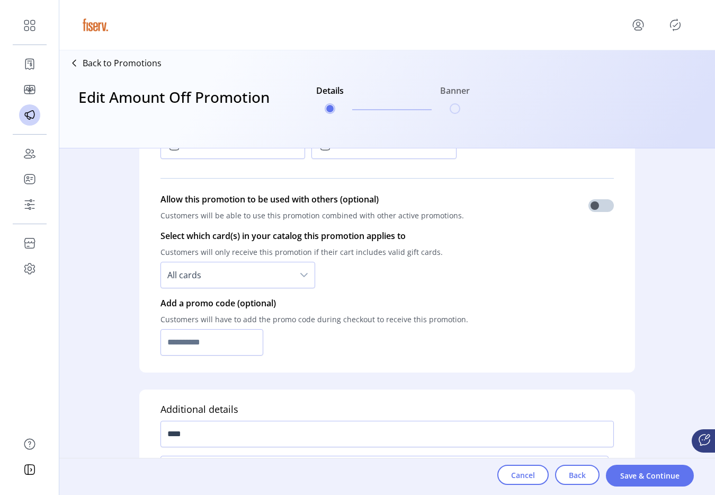
scroll to position [755, 0]
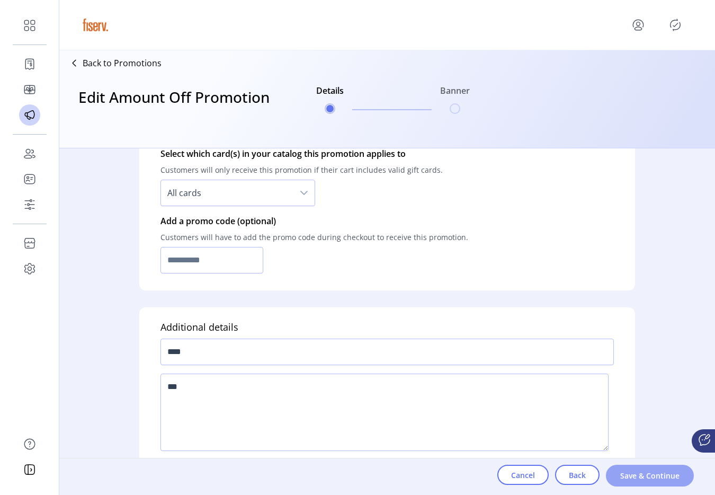
click at [629, 478] on span "Save & Continue" at bounding box center [650, 475] width 60 height 11
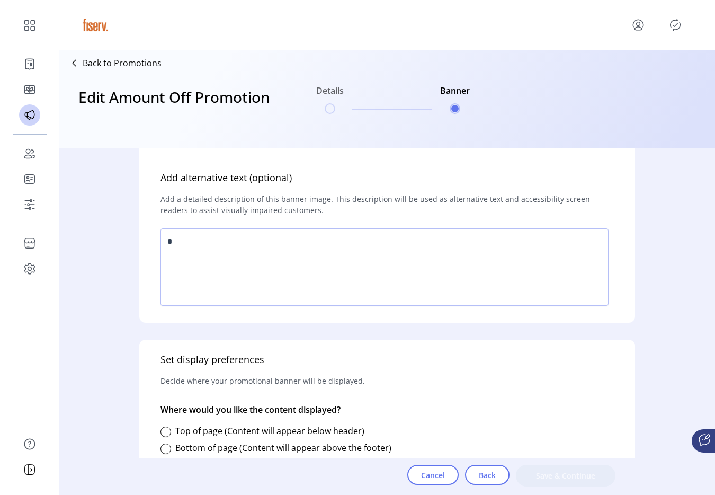
scroll to position [222, 0]
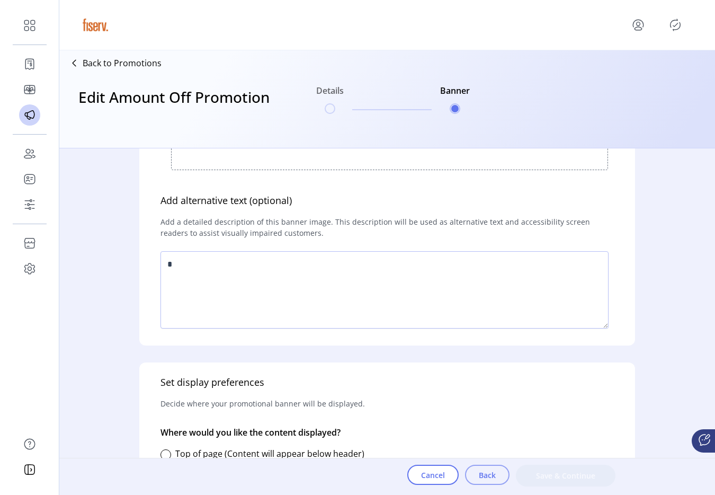
click at [473, 470] on button "Back" at bounding box center [487, 475] width 44 height 20
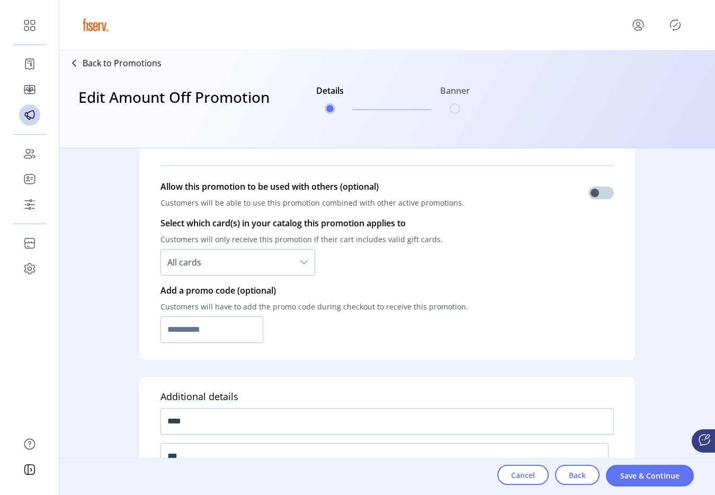
scroll to position [770, 0]
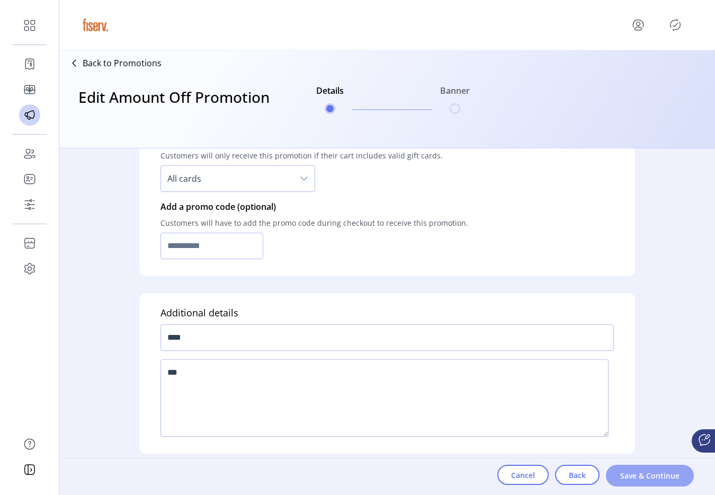
click at [627, 475] on span "Save & Continue" at bounding box center [650, 475] width 60 height 11
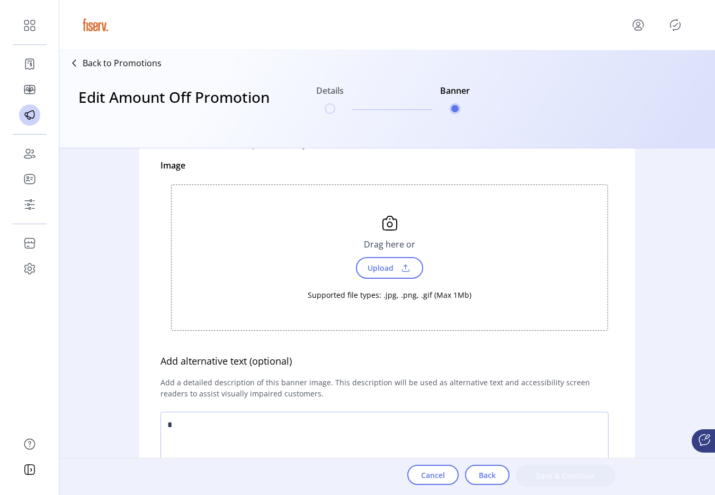
scroll to position [0, 0]
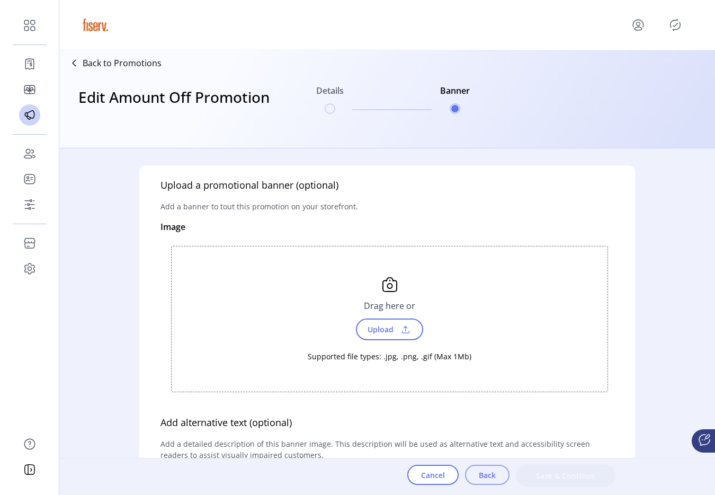
click at [491, 477] on span "Back" at bounding box center [487, 474] width 17 height 11
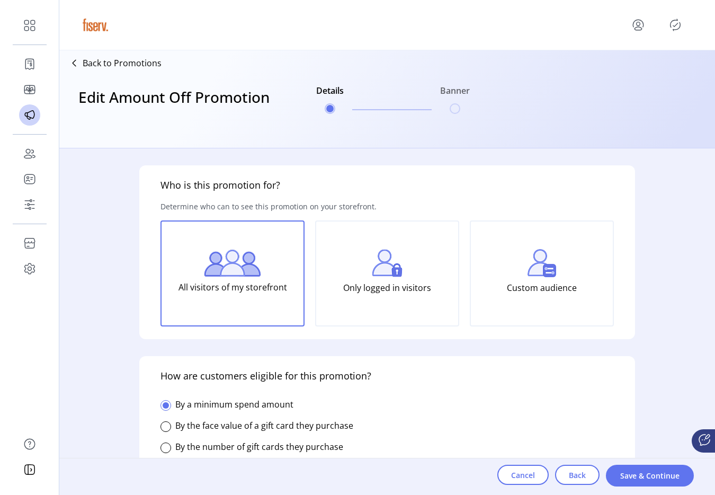
click at [528, 276] on img at bounding box center [542, 263] width 29 height 28
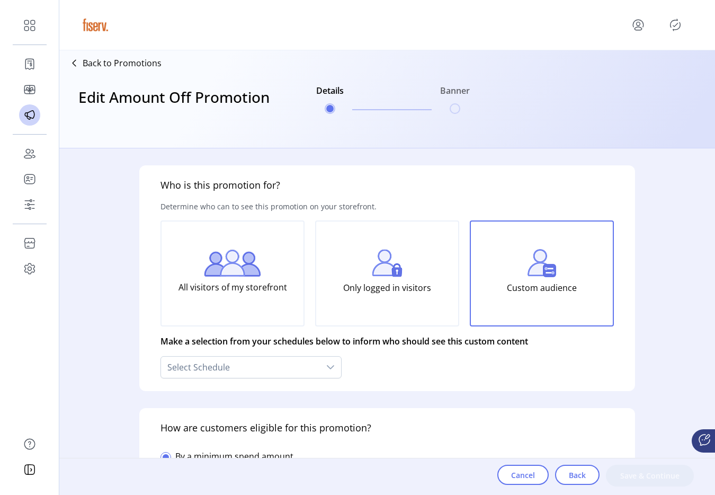
click at [411, 282] on p "Only logged in visitors" at bounding box center [387, 287] width 88 height 21
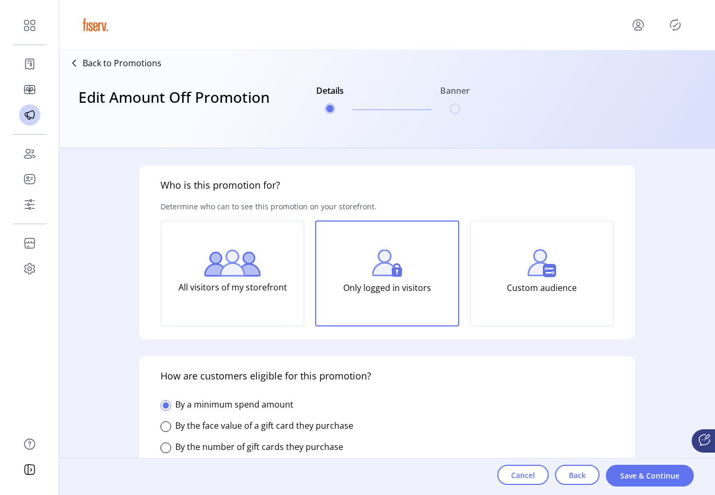
click at [588, 299] on div "Custom audience" at bounding box center [542, 273] width 144 height 106
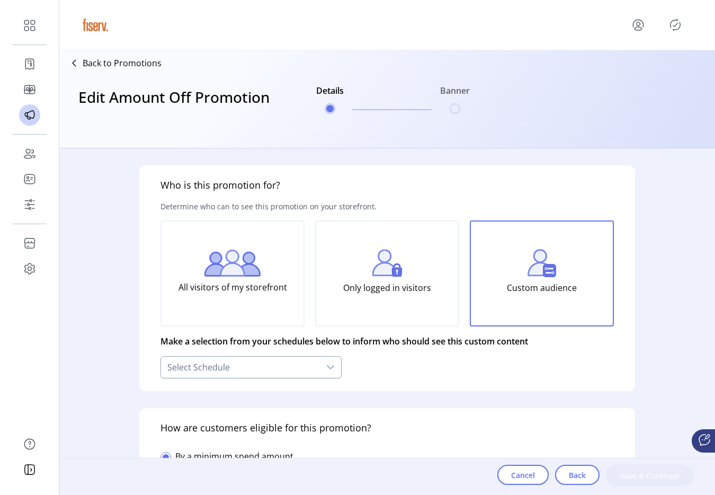
click at [323, 363] on div at bounding box center [330, 366] width 21 height 21
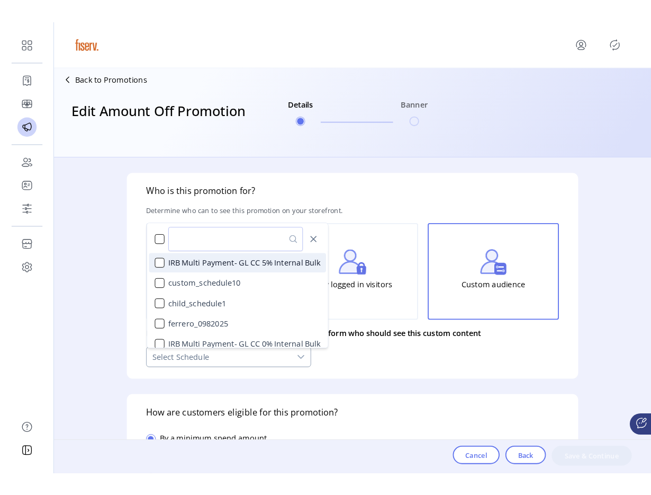
scroll to position [6, 47]
